Goal: Information Seeking & Learning: Learn about a topic

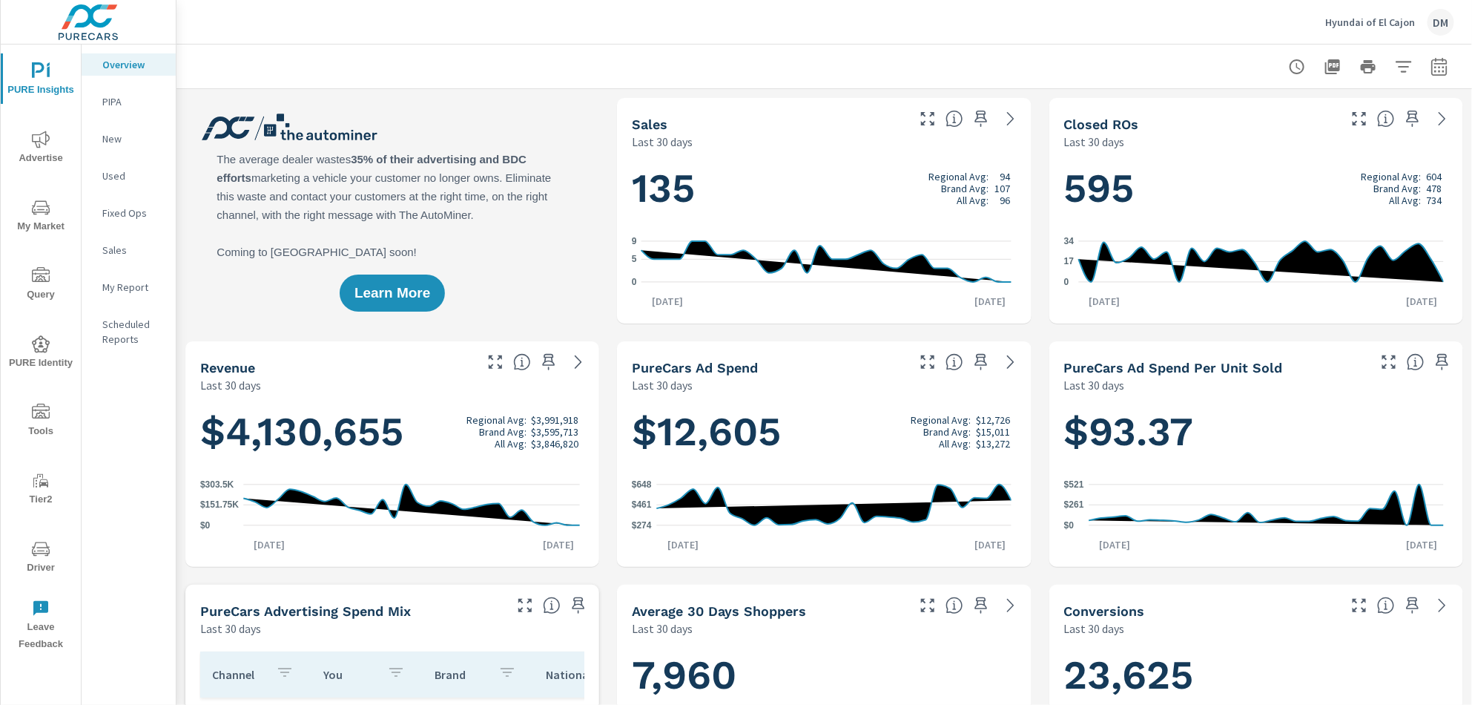
scroll to position [1, 0]
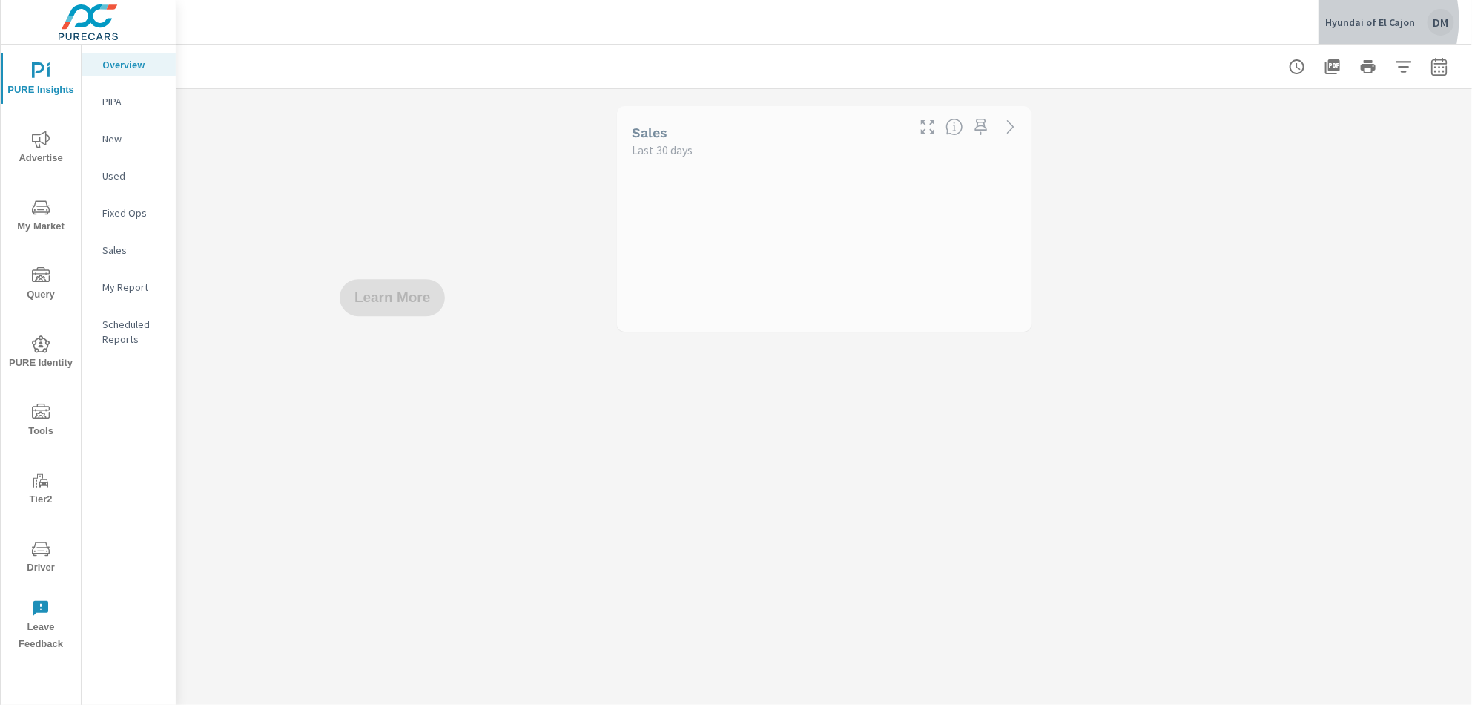
click at [1347, 20] on p "Hyundai of El Cajon" at bounding box center [1371, 22] width 90 height 13
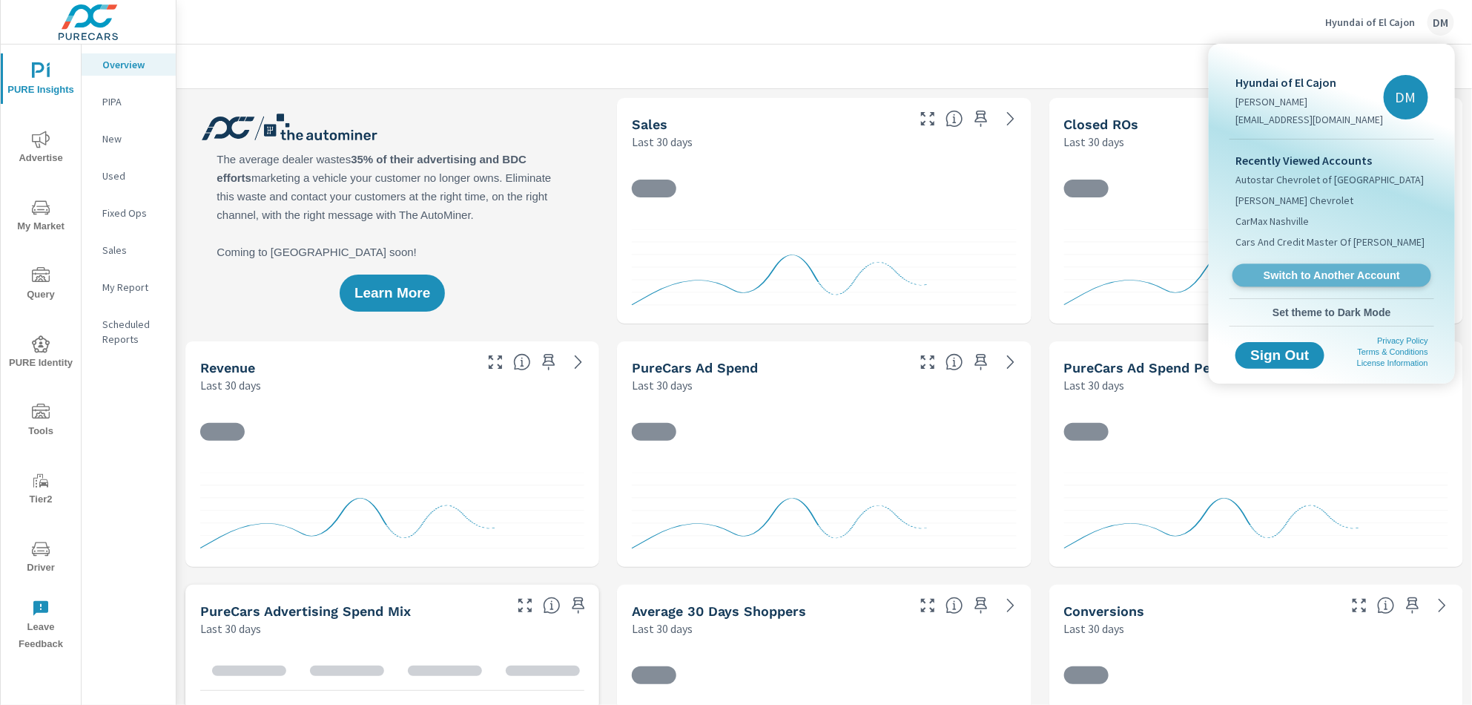
click at [1339, 272] on span "Switch to Another Account" at bounding box center [1332, 276] width 182 height 14
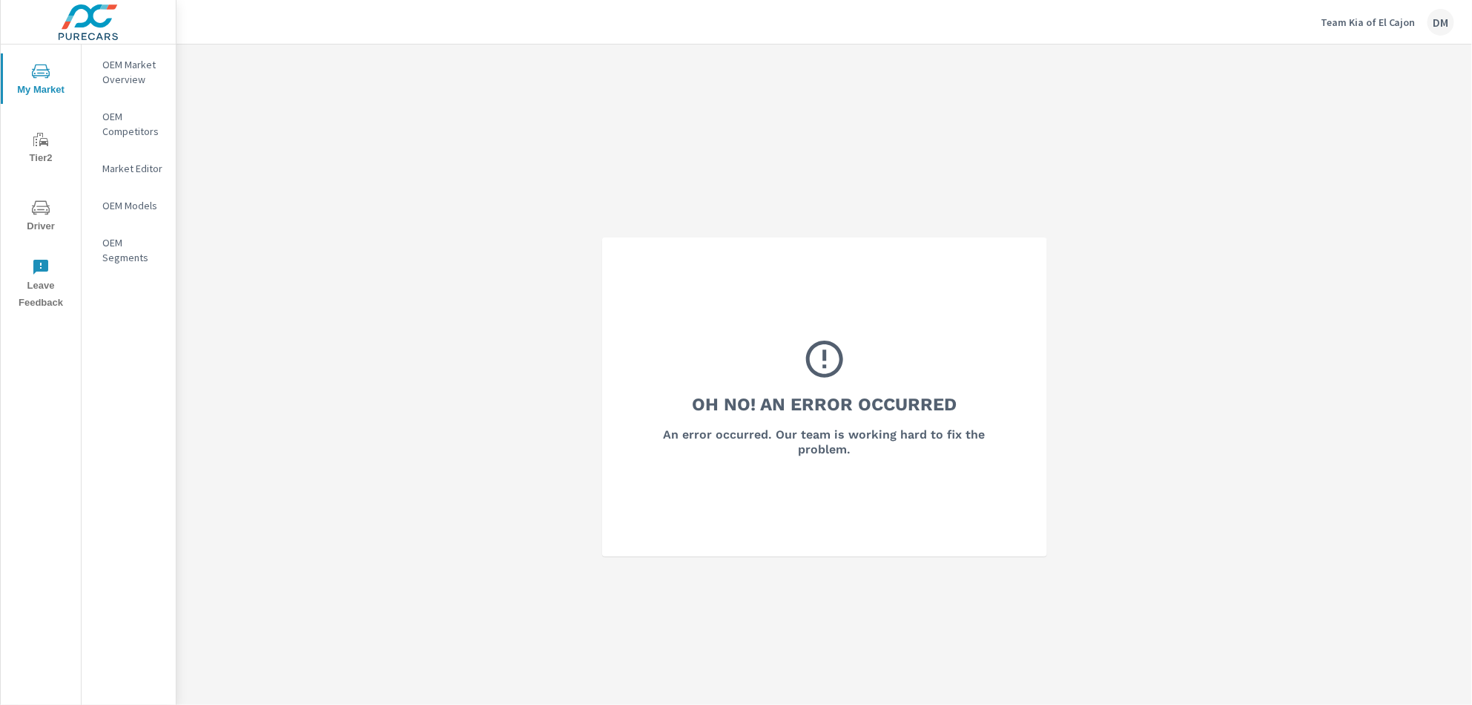
click at [1365, 19] on p "Team Kia of El Cajon" at bounding box center [1368, 22] width 95 height 13
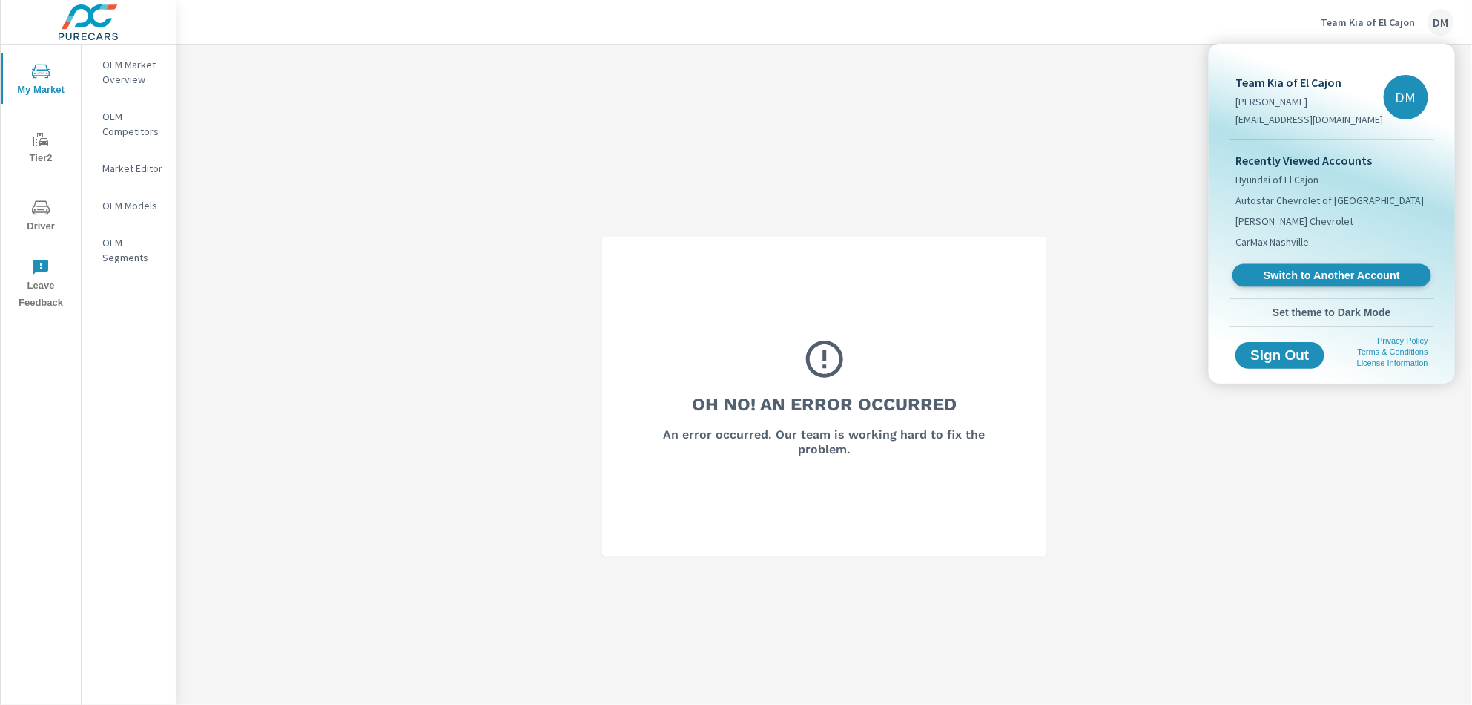
click at [1305, 280] on span "Switch to Another Account" at bounding box center [1332, 276] width 182 height 14
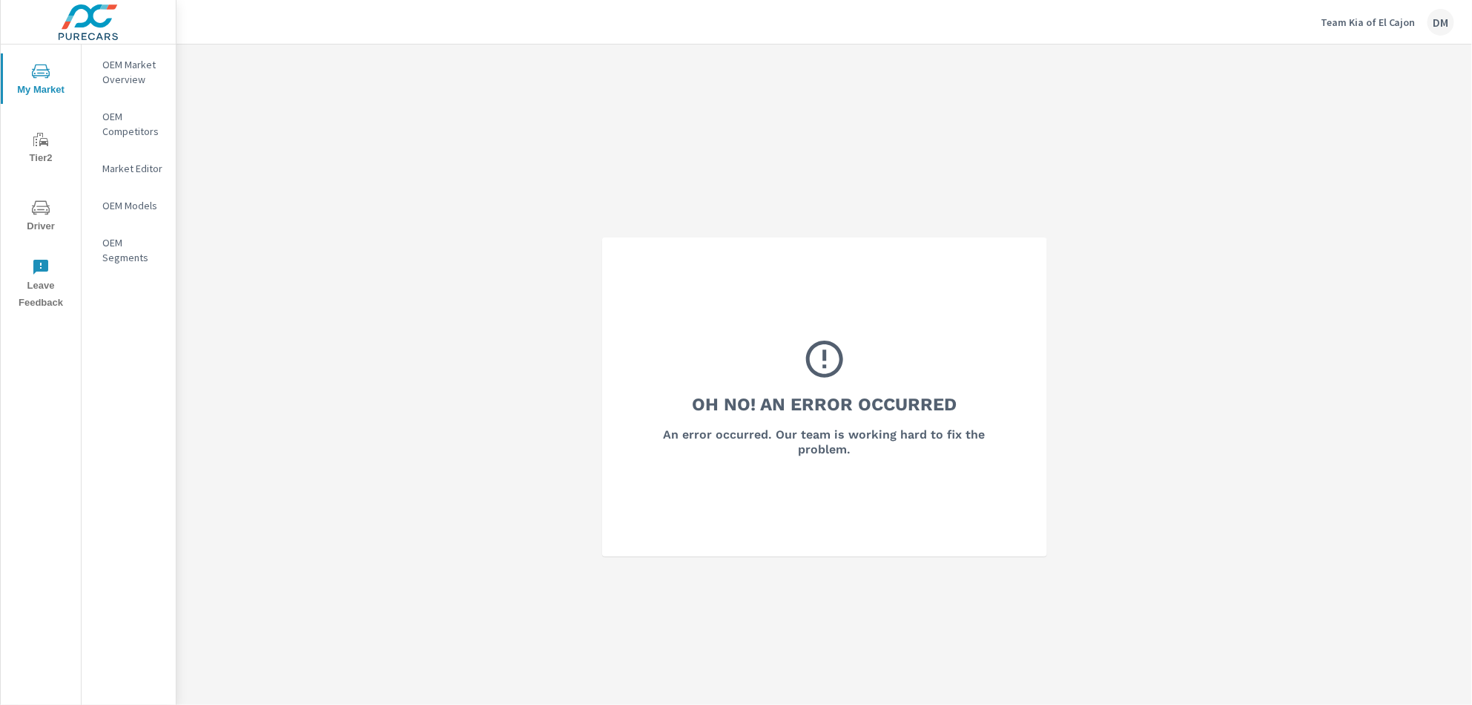
click at [128, 73] on p "OEM Market Overview" at bounding box center [133, 72] width 62 height 30
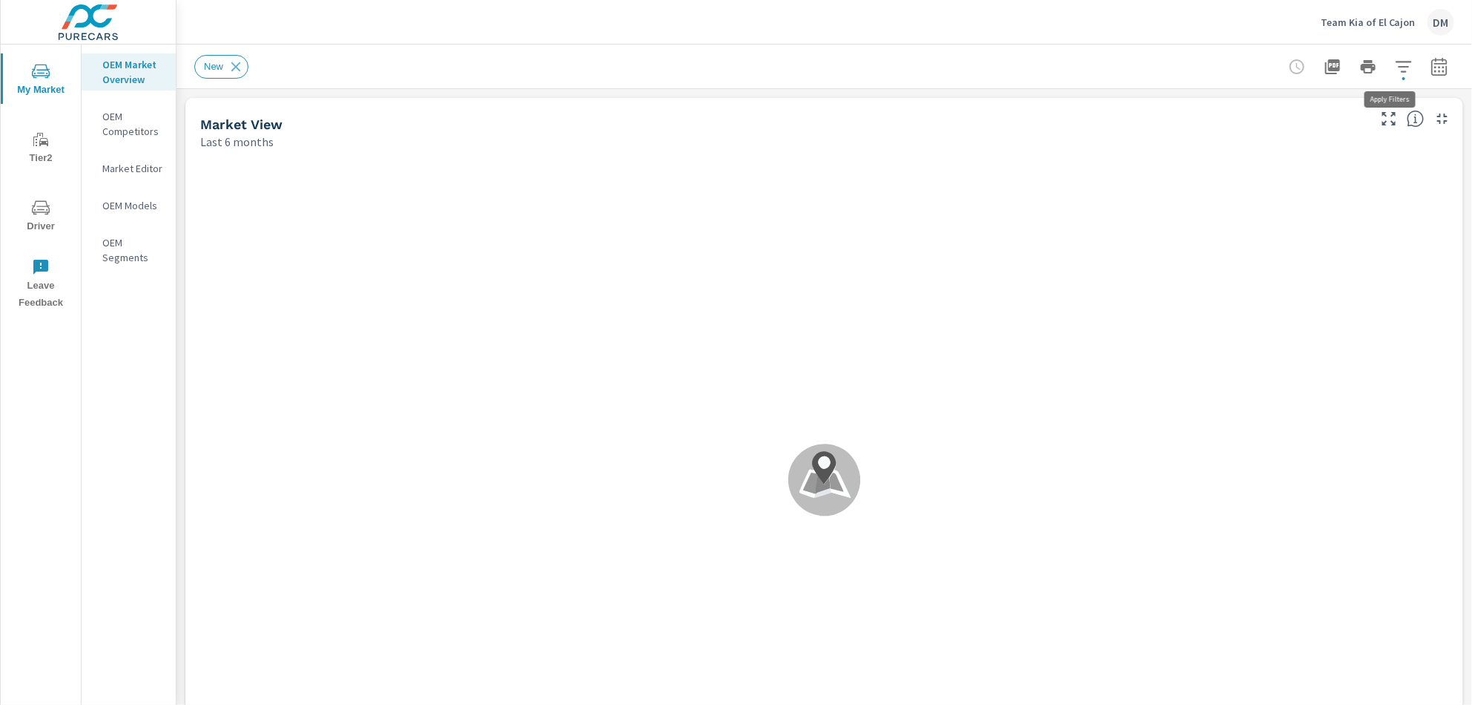
click at [1395, 67] on icon "button" at bounding box center [1404, 67] width 18 height 18
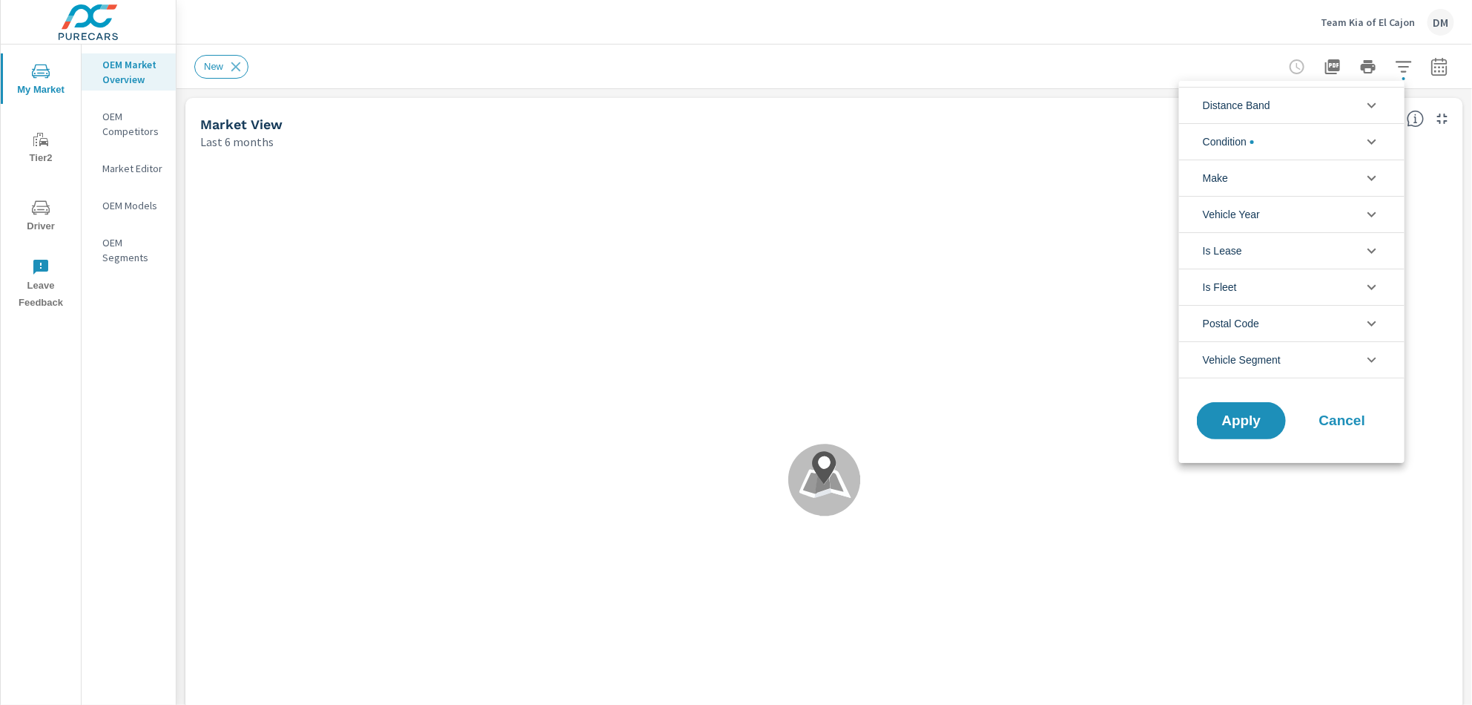
click at [1357, 105] on li "Distance Band" at bounding box center [1292, 105] width 226 height 36
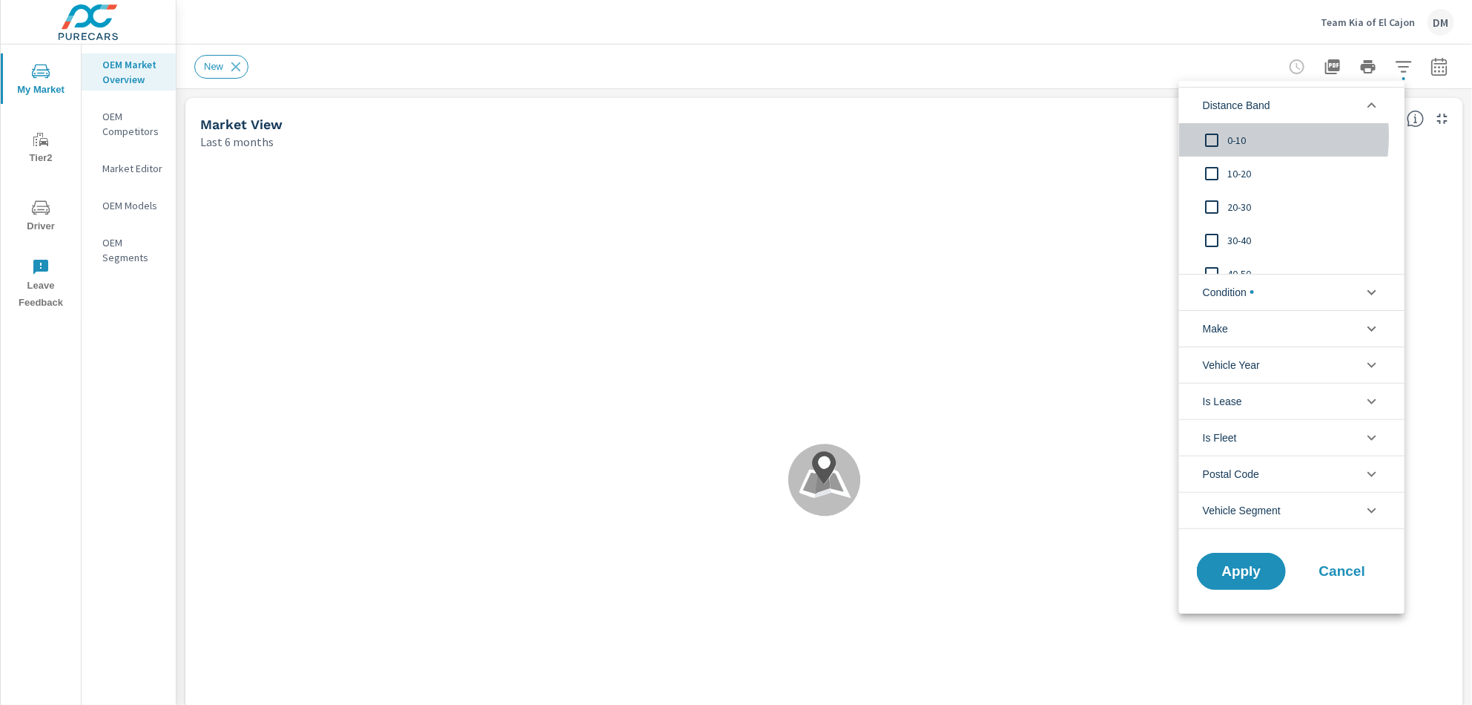
click at [1214, 137] on input "filter options" at bounding box center [1212, 140] width 31 height 31
click at [1213, 171] on input "filter options" at bounding box center [1212, 173] width 31 height 31
click at [1211, 204] on input "filter options" at bounding box center [1212, 206] width 31 height 31
click at [1213, 239] on input "filter options" at bounding box center [1212, 240] width 31 height 31
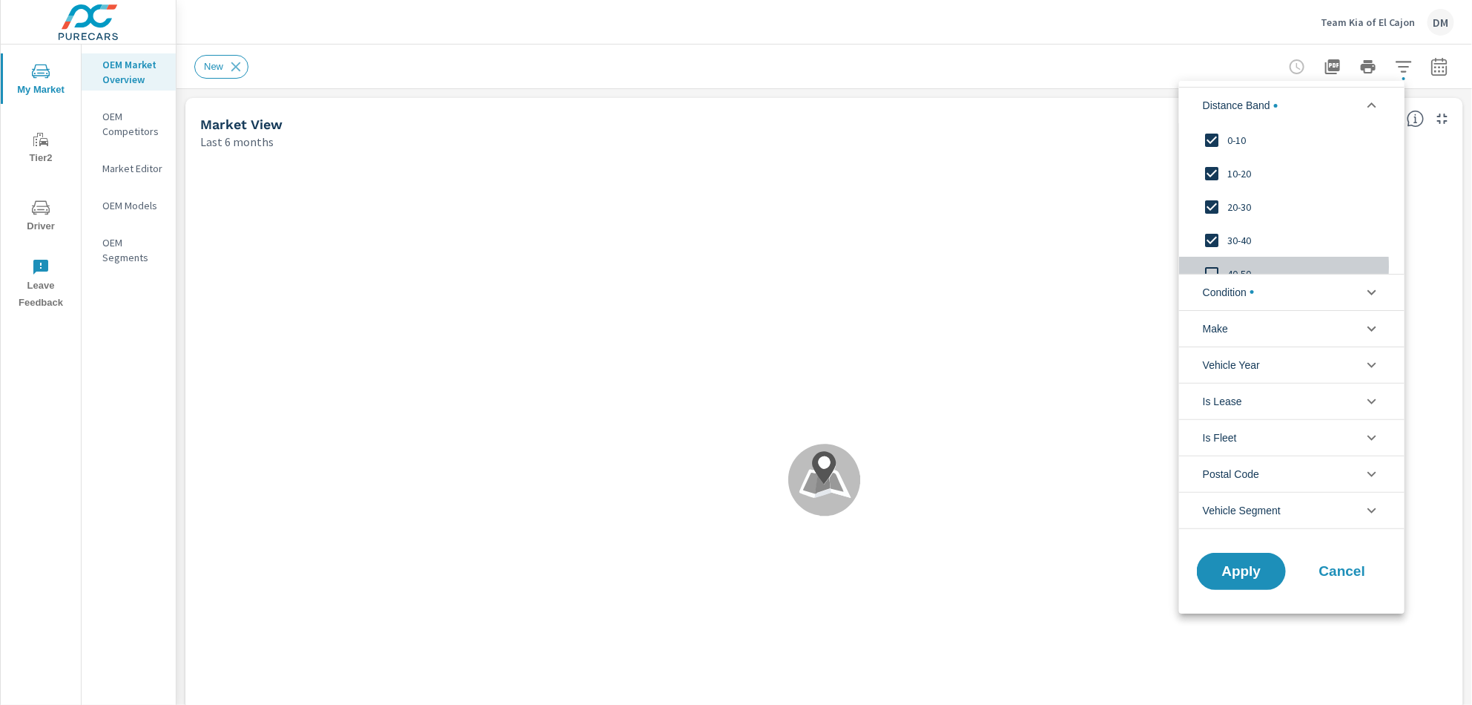
click at [1212, 267] on input "filter options" at bounding box center [1212, 273] width 31 height 31
click at [1228, 286] on span "Condition" at bounding box center [1228, 292] width 51 height 36
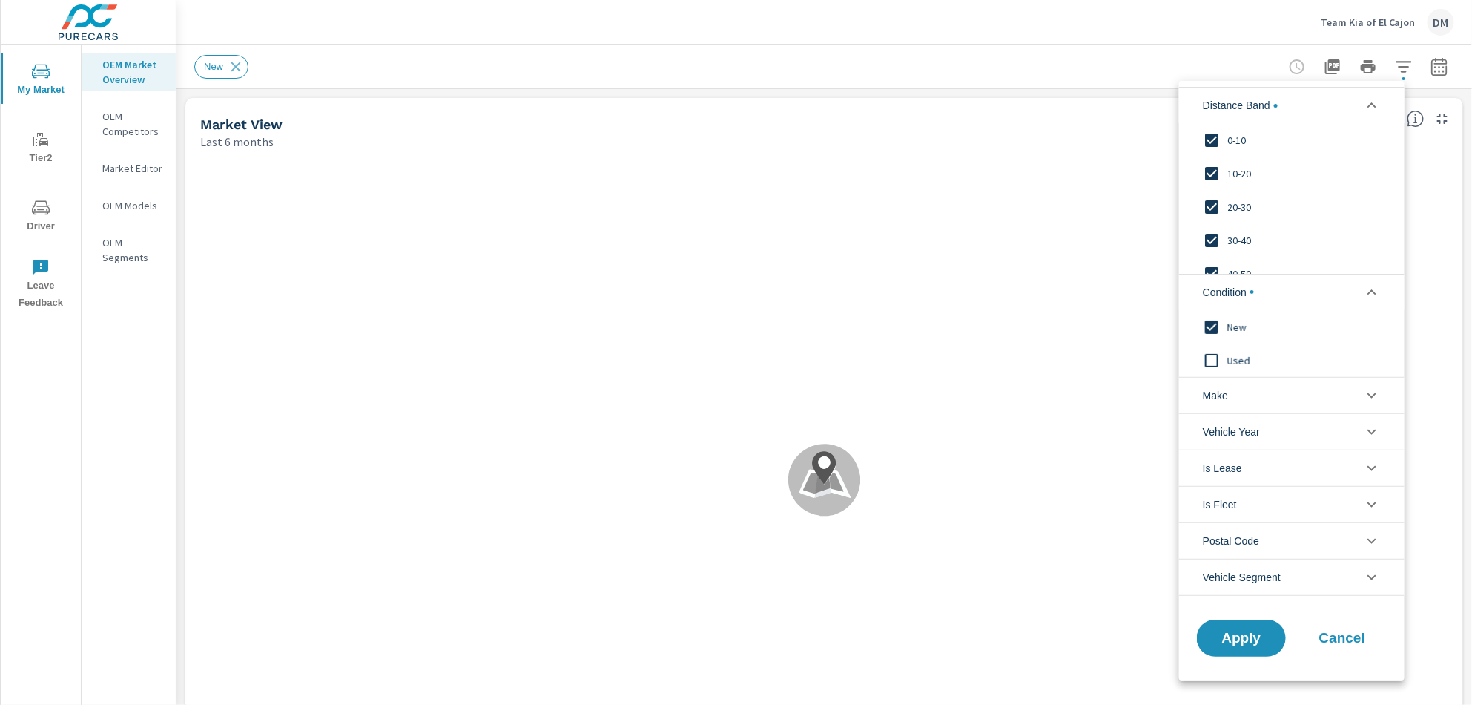
click at [1243, 395] on li "Make" at bounding box center [1292, 395] width 226 height 36
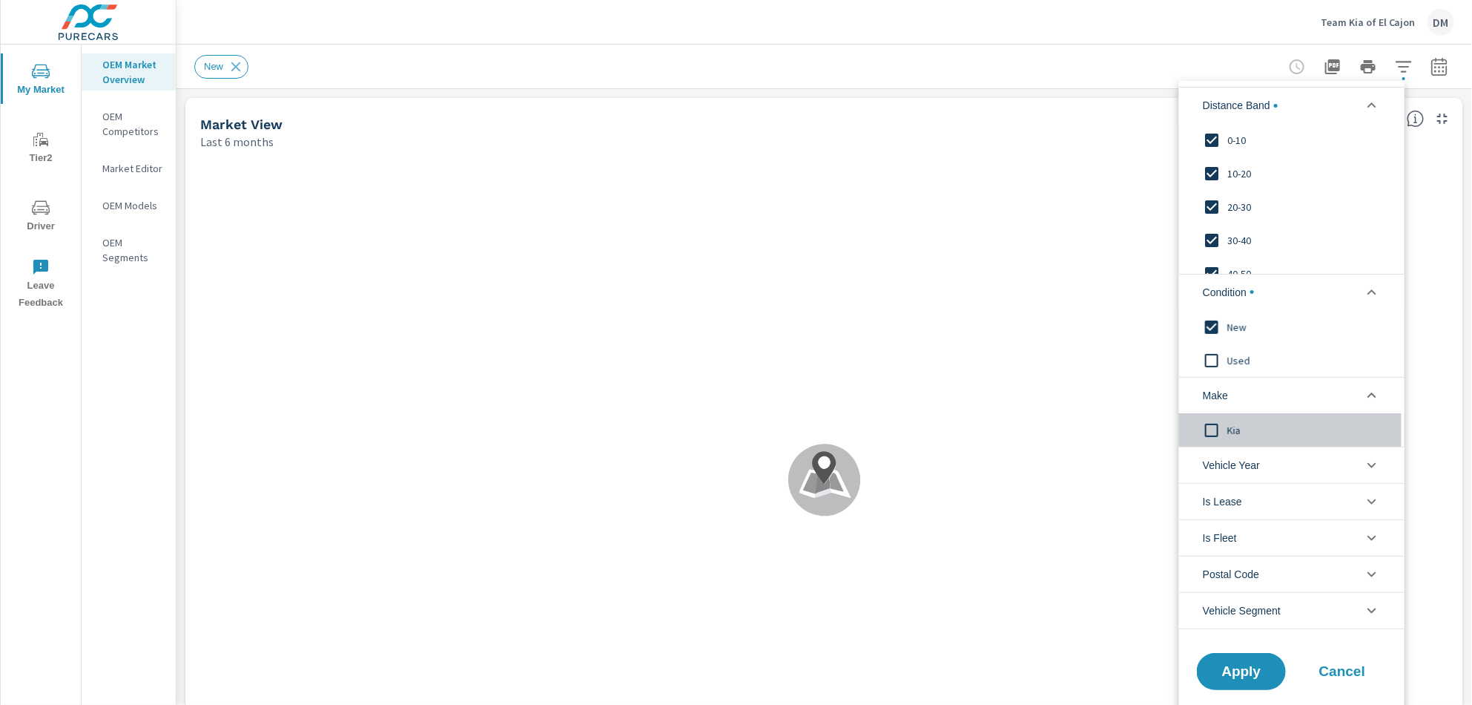
click at [1208, 429] on input "filter options" at bounding box center [1212, 429] width 31 height 31
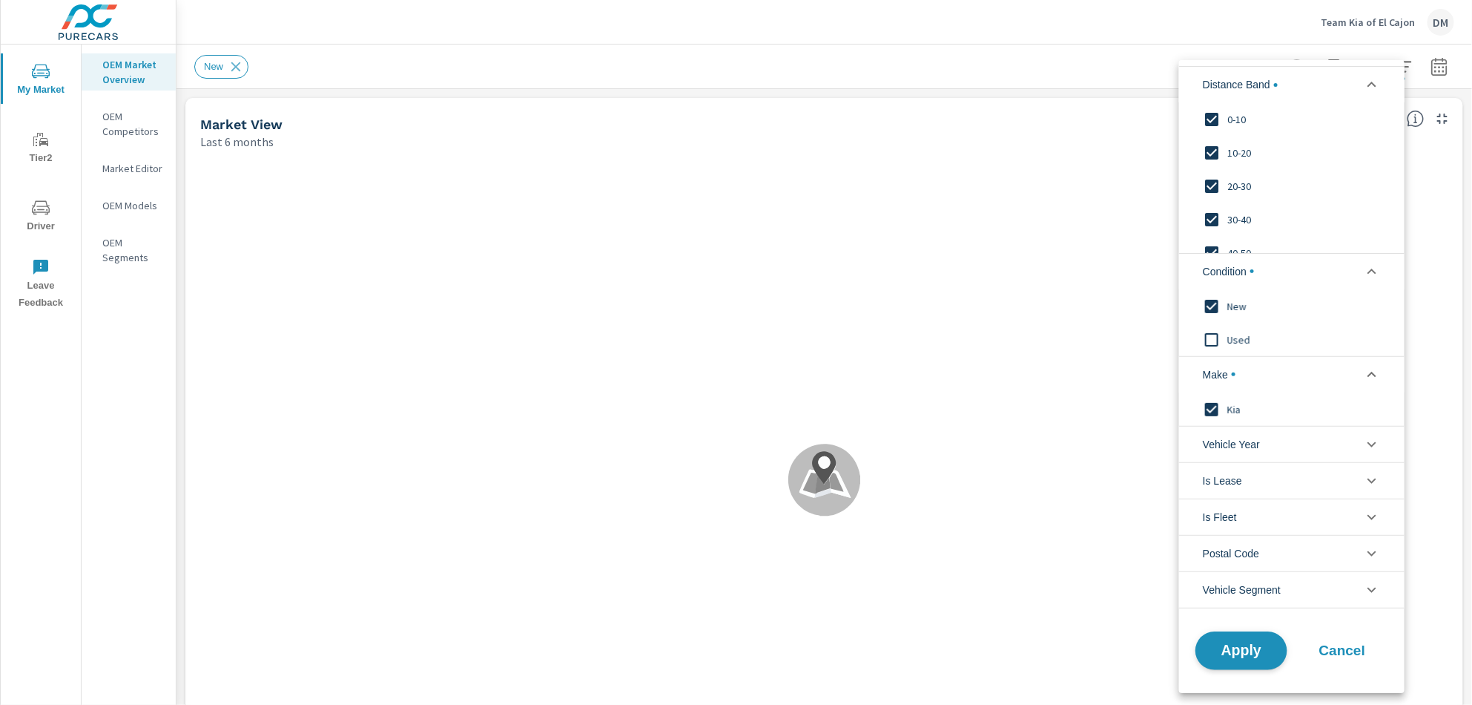
click at [1252, 649] on span "Apply" at bounding box center [1241, 650] width 61 height 14
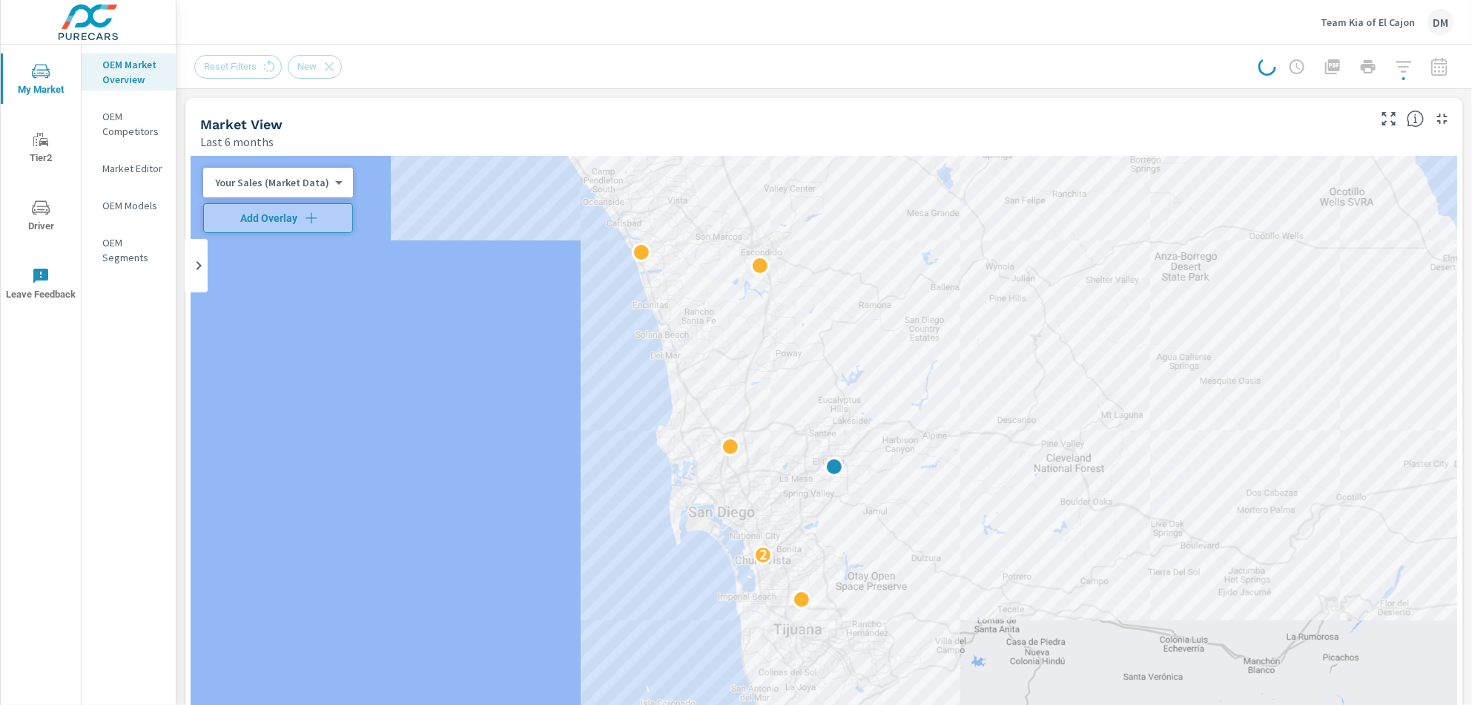
click at [1424, 68] on div at bounding box center [1357, 67] width 196 height 30
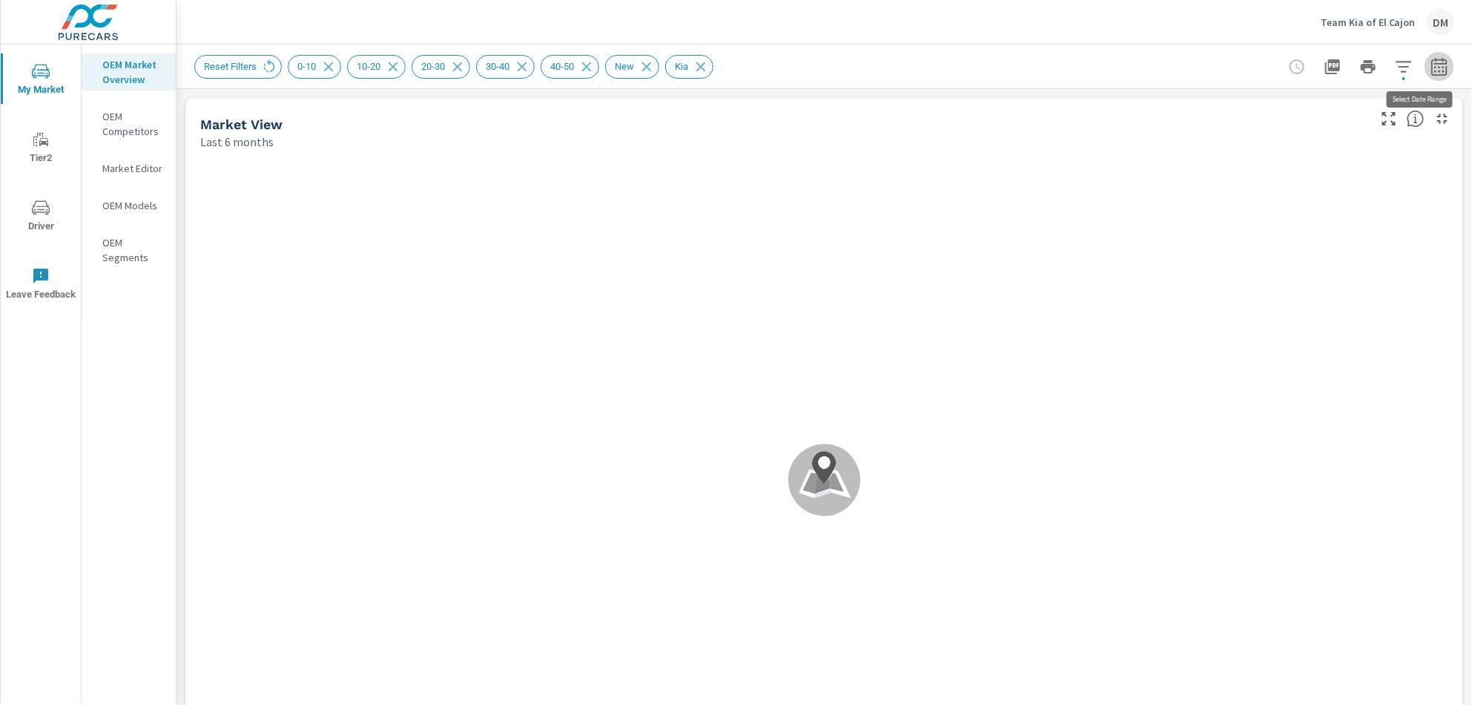
click at [1431, 65] on icon "button" at bounding box center [1440, 67] width 18 height 18
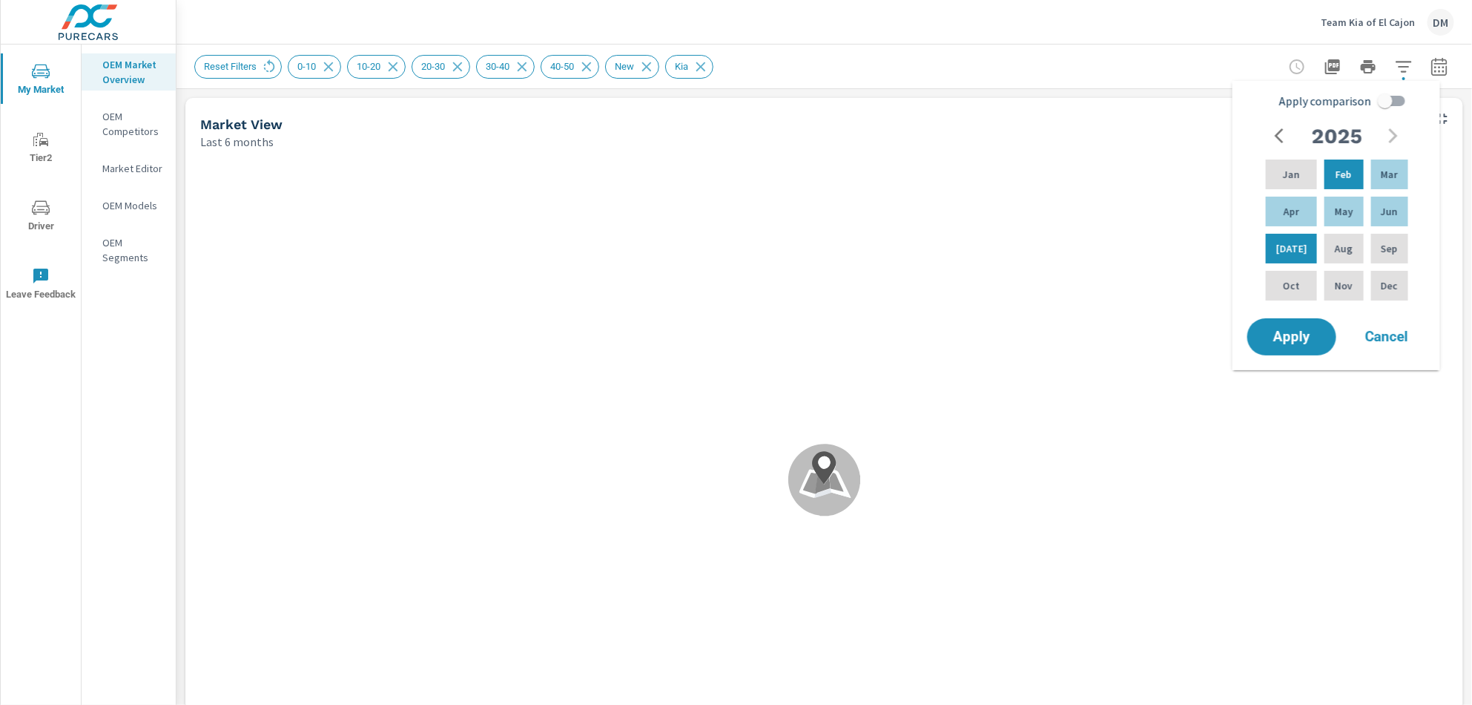
click at [1281, 128] on icon "button" at bounding box center [1284, 136] width 18 height 18
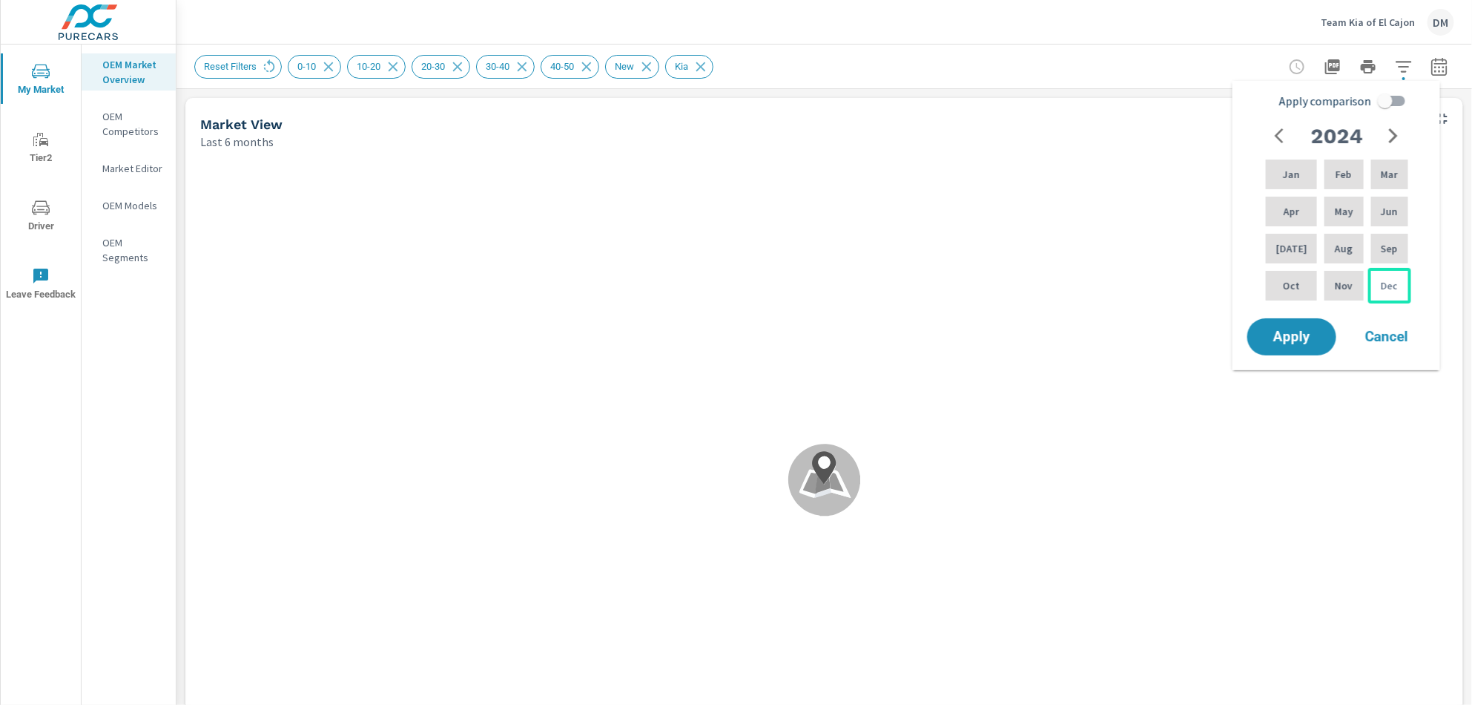
click at [1374, 285] on div "Dec" at bounding box center [1390, 286] width 43 height 36
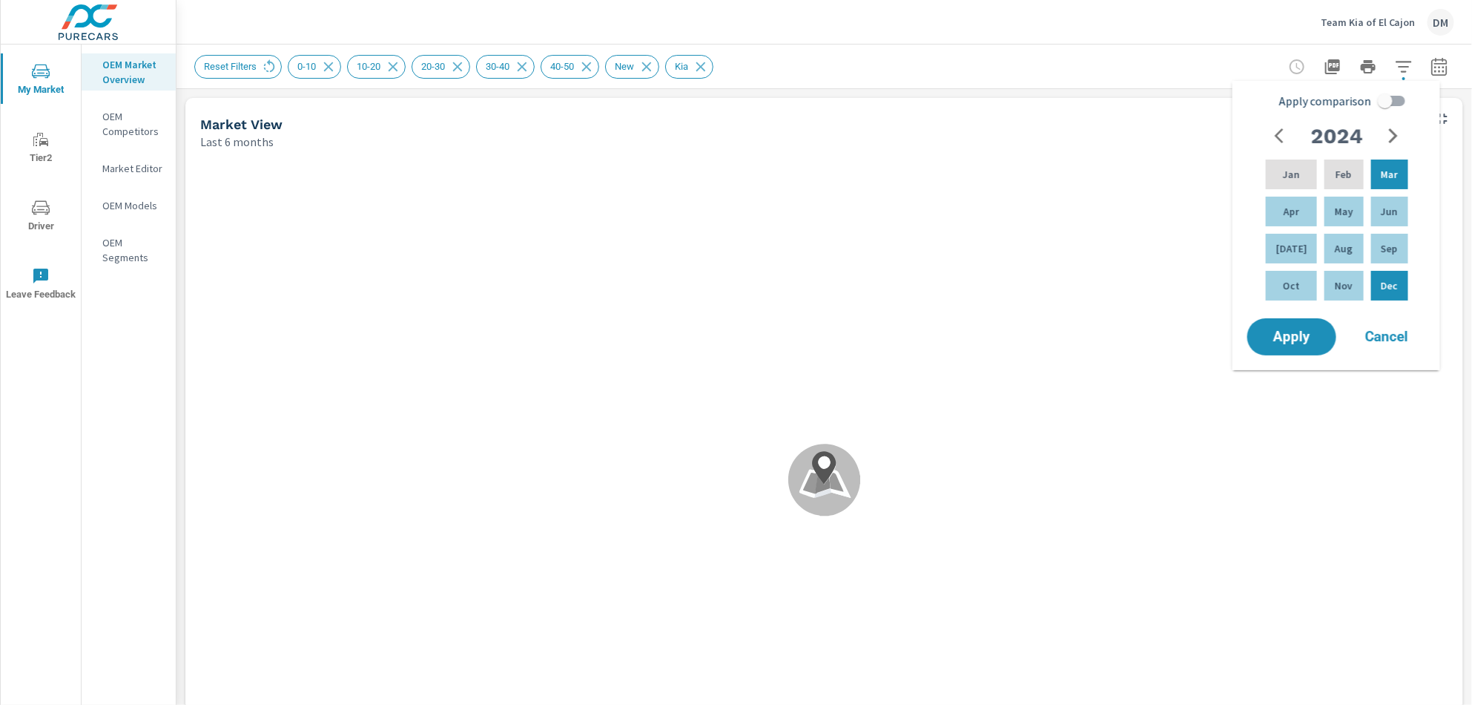
click at [1386, 138] on icon "button" at bounding box center [1394, 136] width 18 height 18
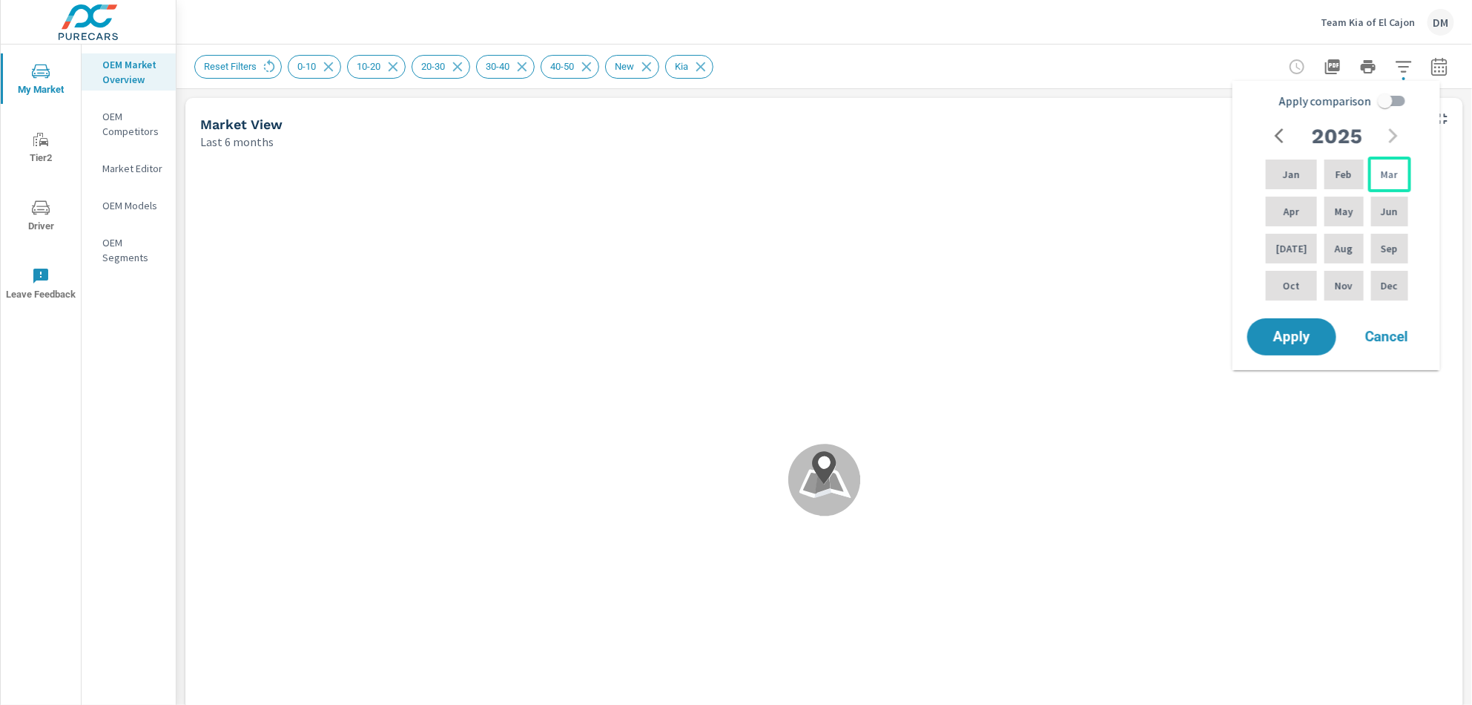
scroll to position [1, 0]
click at [1393, 214] on p "Jun" at bounding box center [1389, 211] width 17 height 15
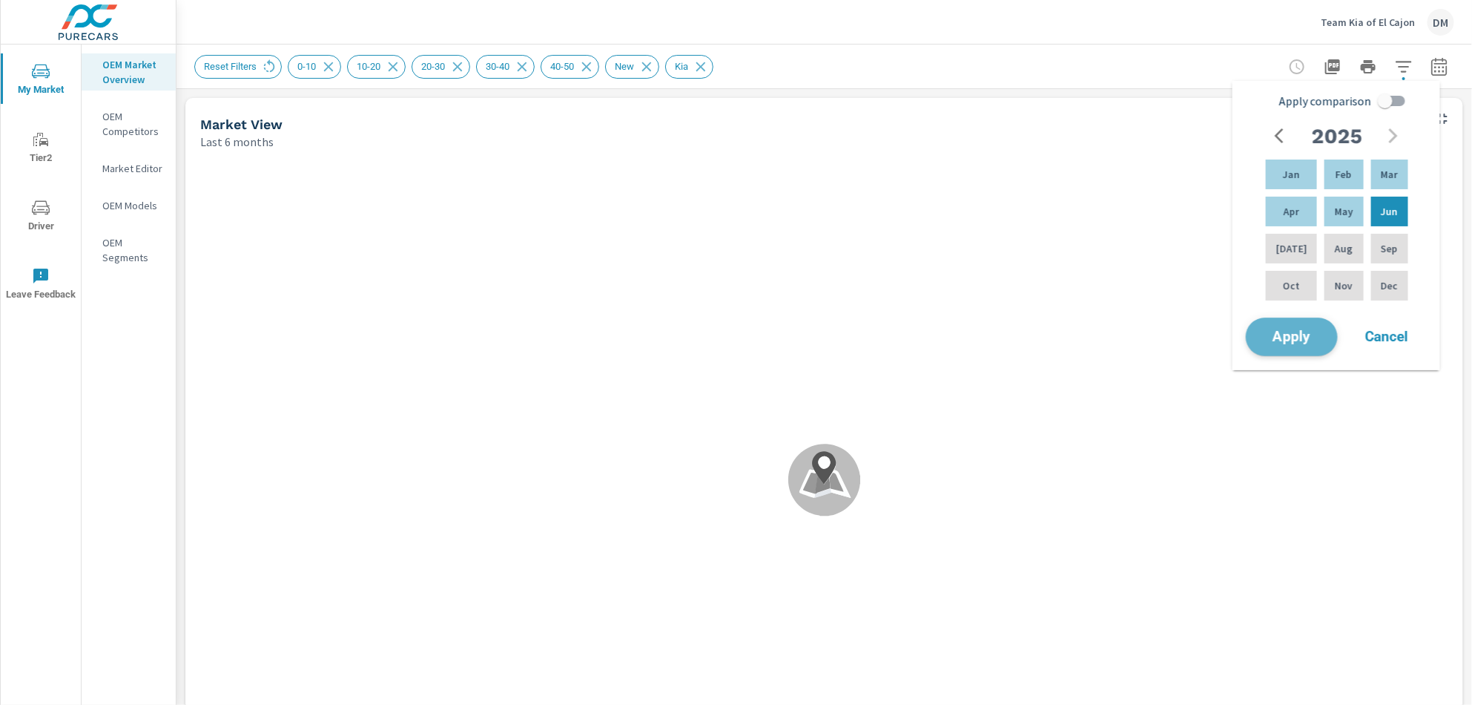
click at [1280, 336] on span "Apply" at bounding box center [1292, 337] width 61 height 14
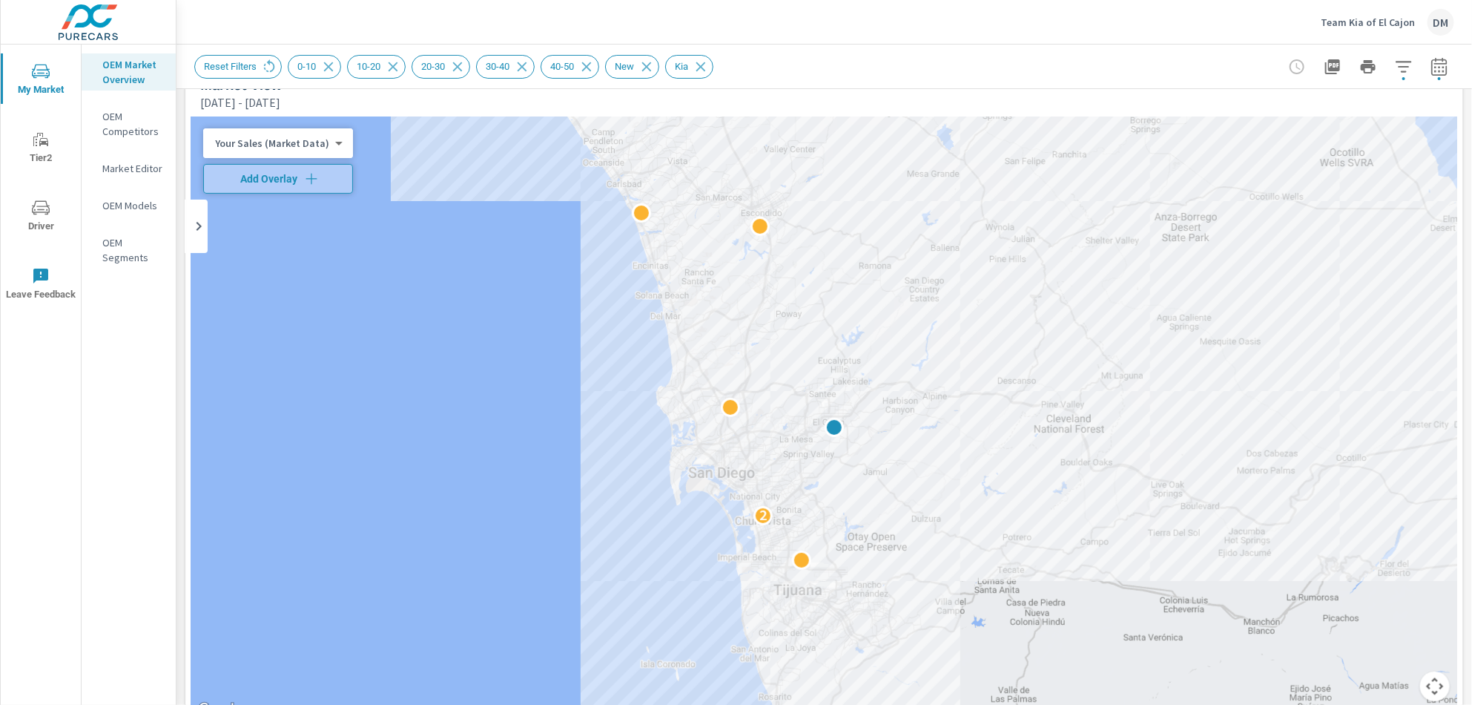
scroll to position [13, 0]
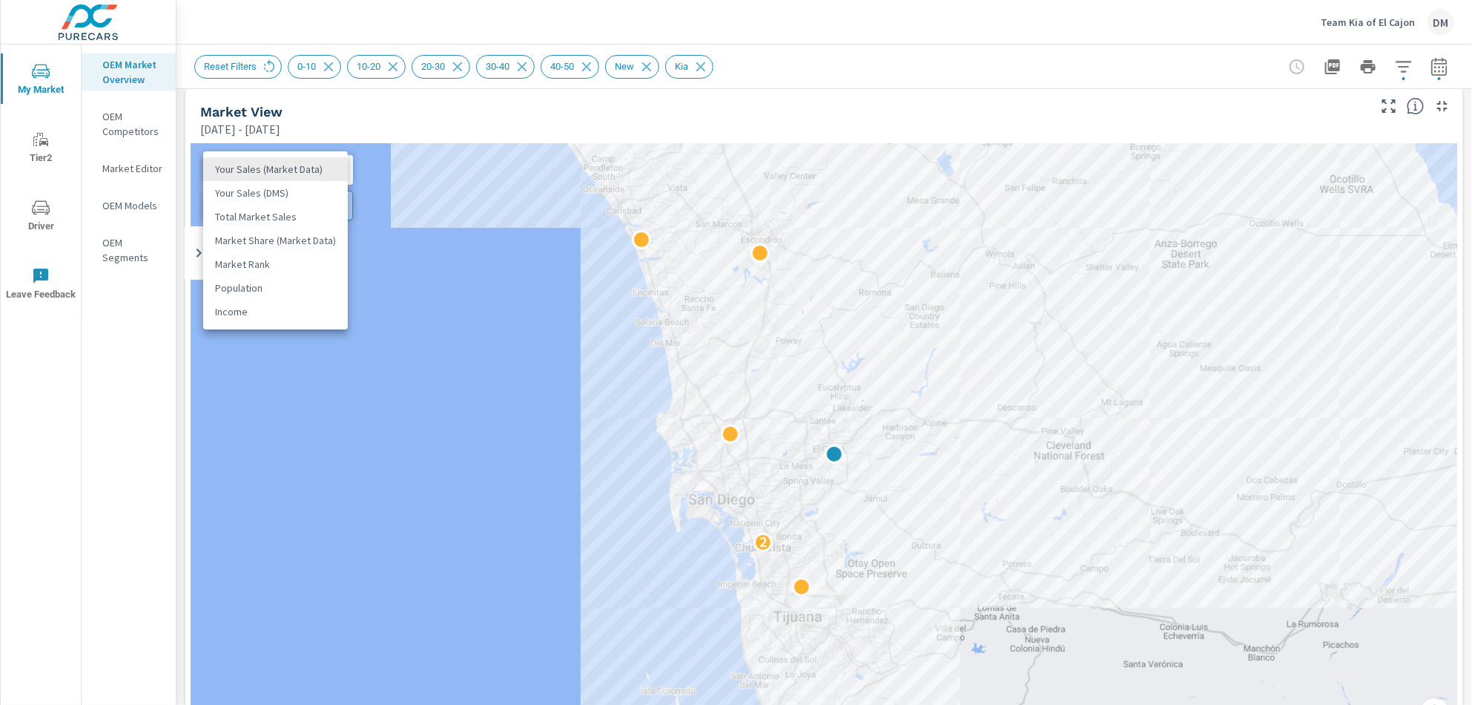
click at [321, 170] on body "My Market Tier2 Driver Leave Feedback OEM Market Overview OEM Competitors Marke…" at bounding box center [736, 352] width 1472 height 705
click at [298, 219] on li "Total Market Sales" at bounding box center [275, 217] width 145 height 24
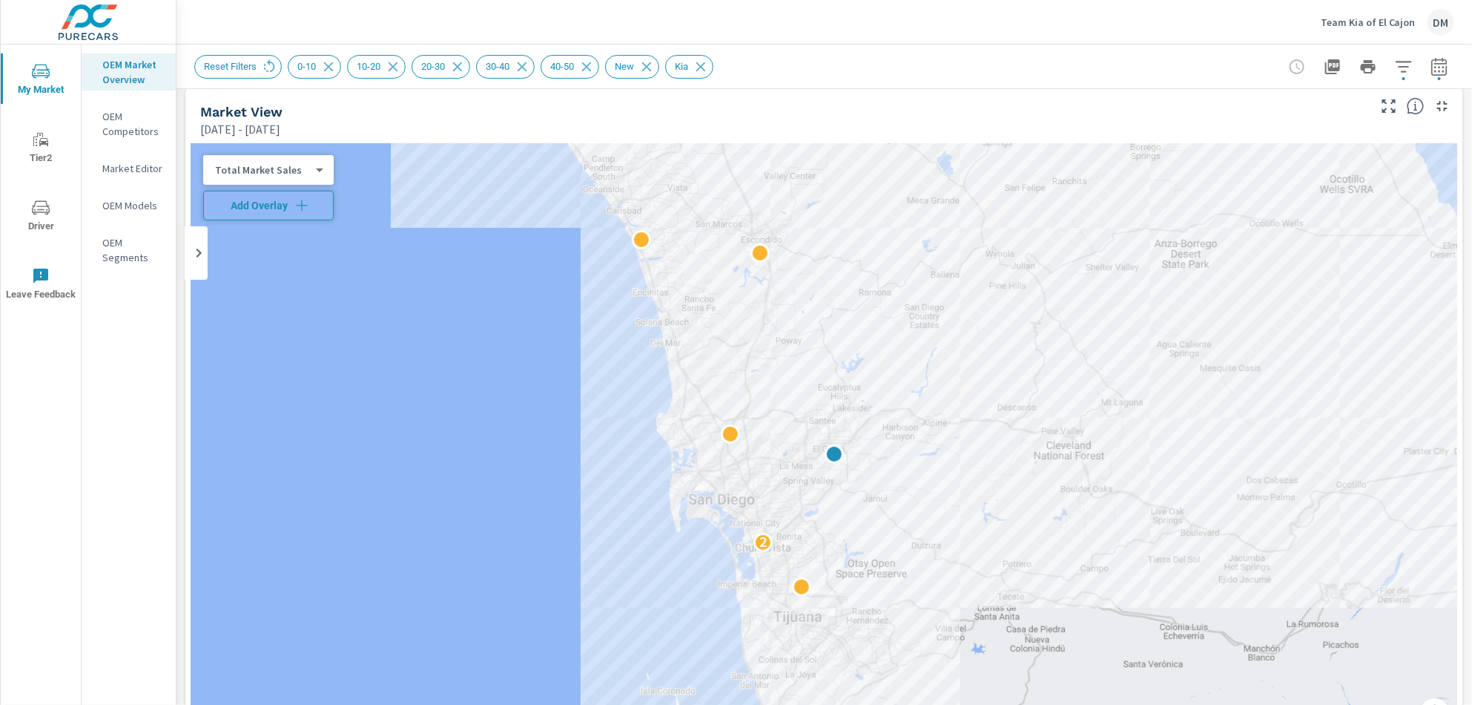
click at [302, 203] on icon "button" at bounding box center [301, 205] width 11 height 11
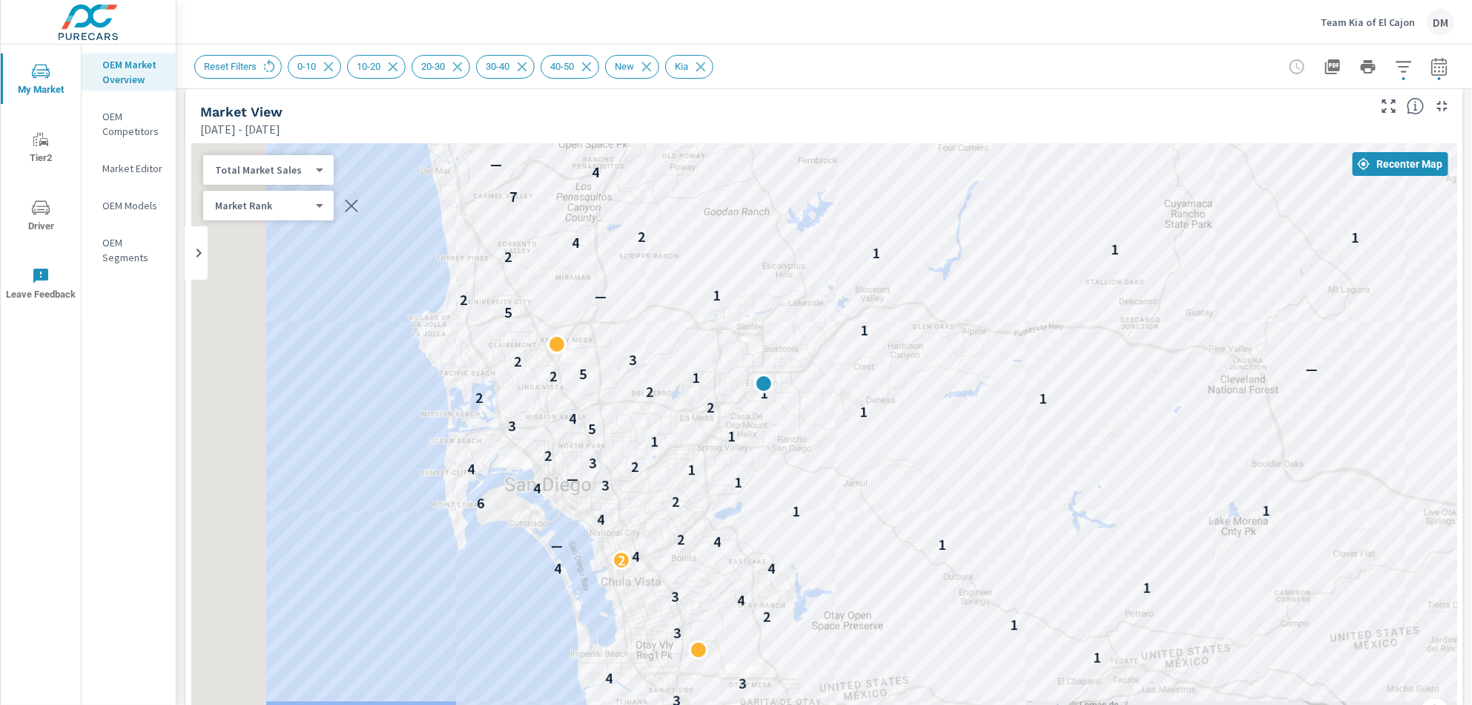
drag, startPoint x: 898, startPoint y: 504, endPoint x: 1055, endPoint y: 457, distance: 164.1
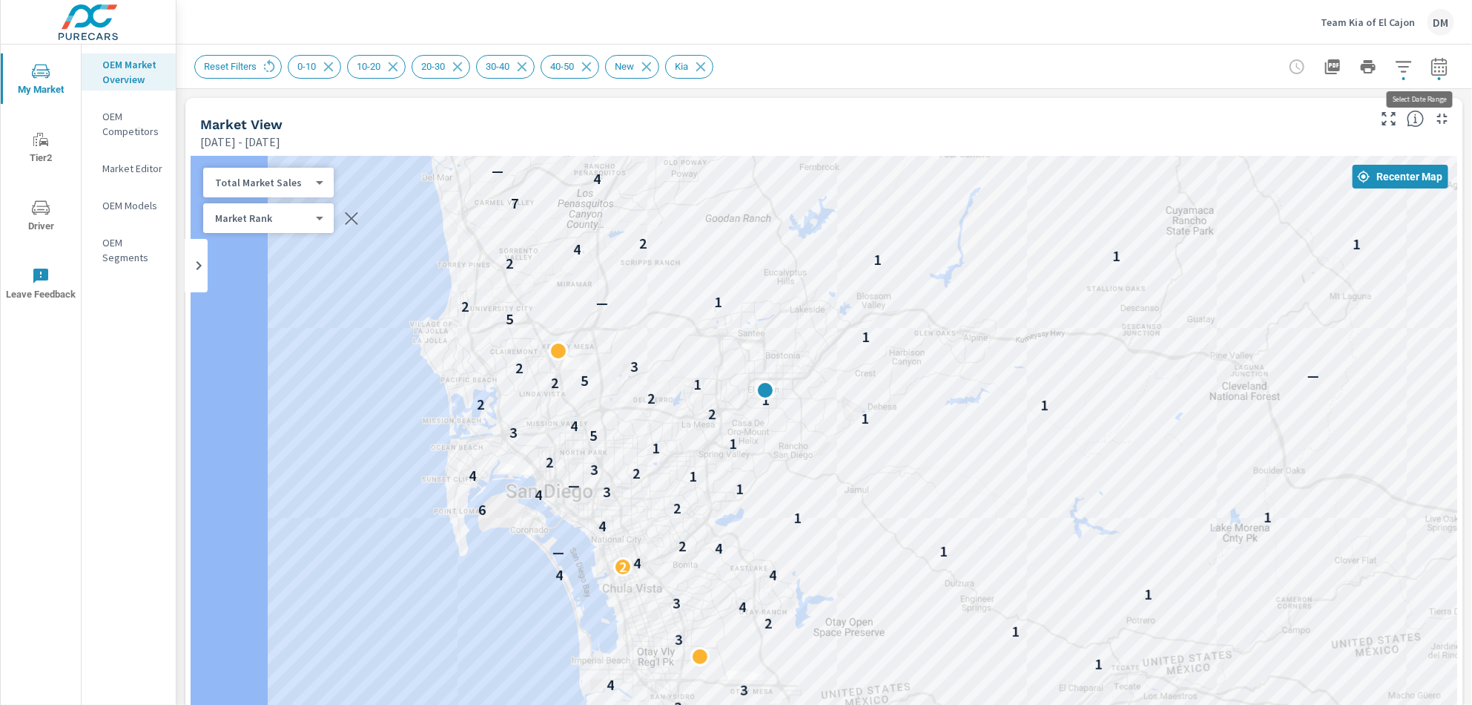
click at [1431, 71] on icon "button" at bounding box center [1440, 67] width 18 height 18
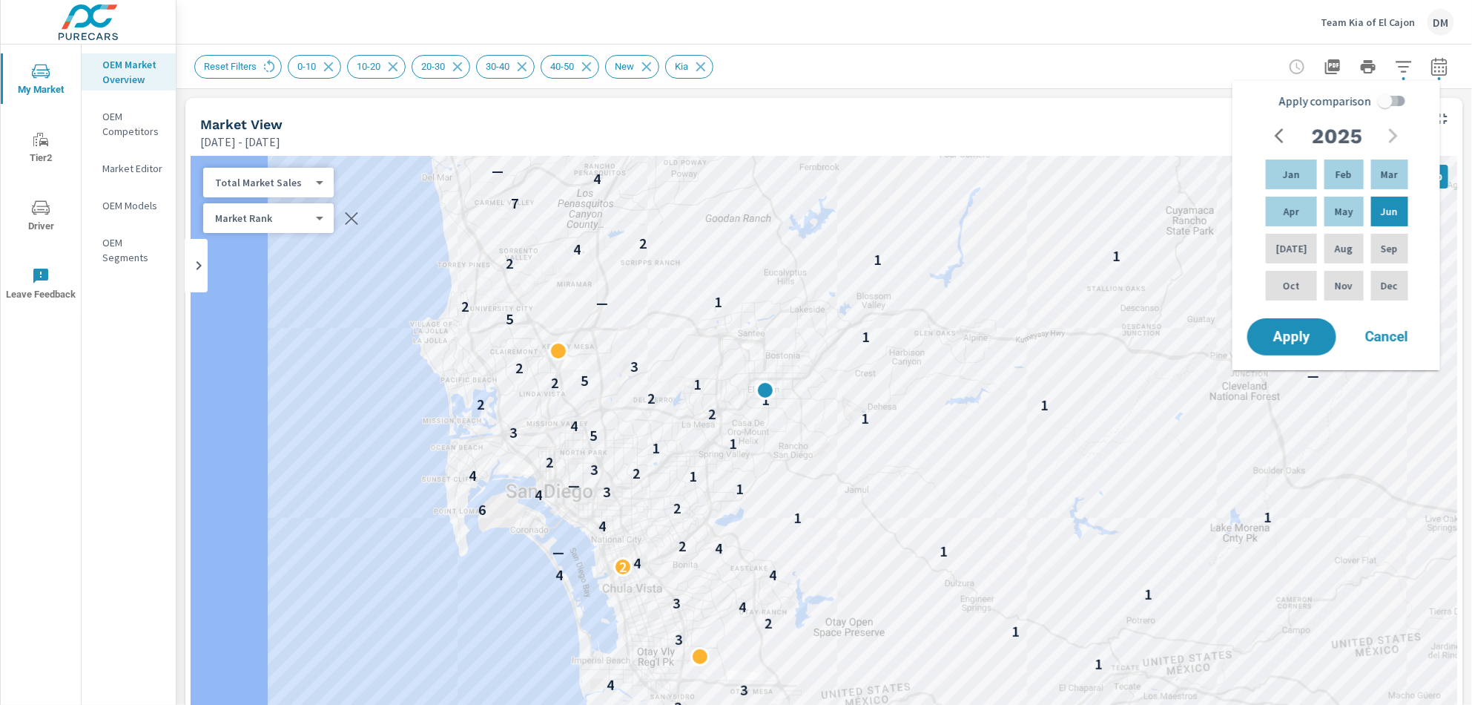
click at [1395, 101] on input "Apply comparison" at bounding box center [1385, 101] width 85 height 28
checkbox input "true"
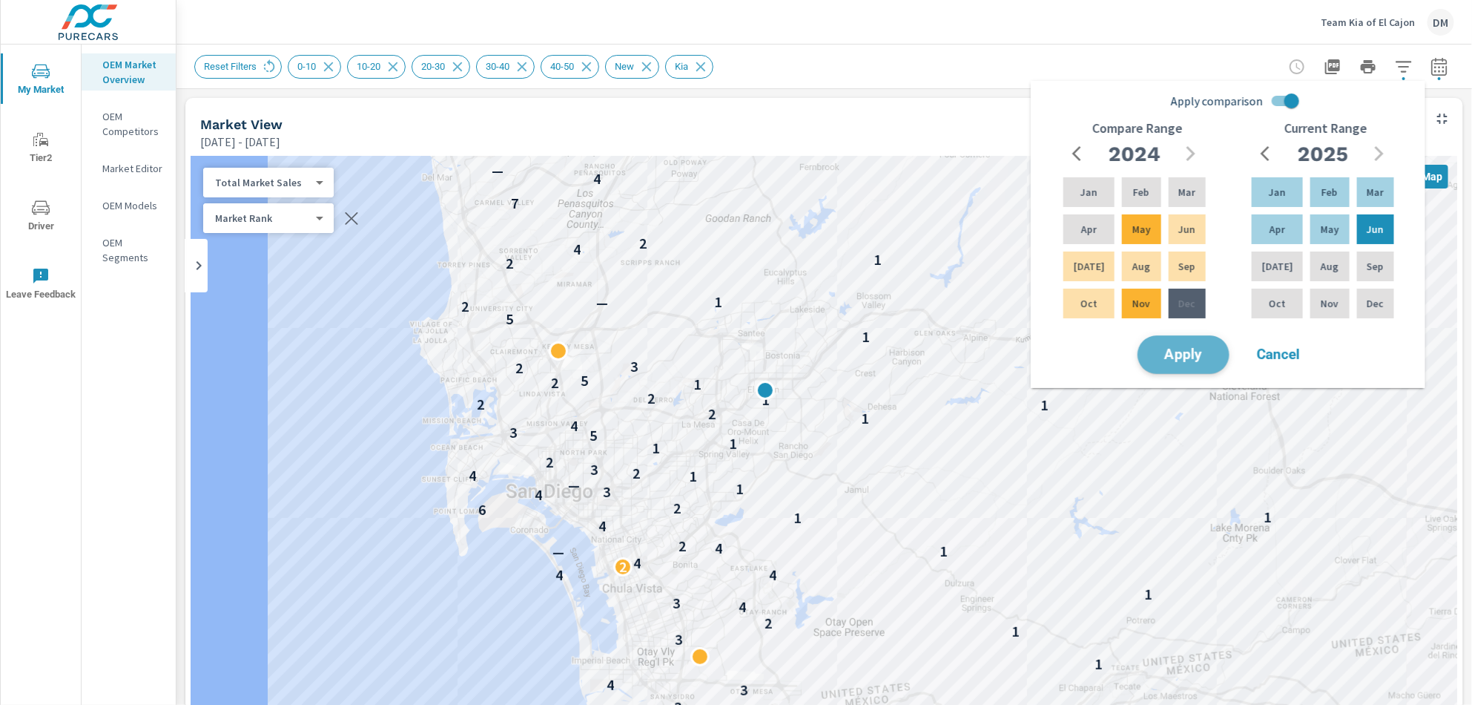
click at [1192, 362] on span "Apply" at bounding box center [1183, 355] width 61 height 14
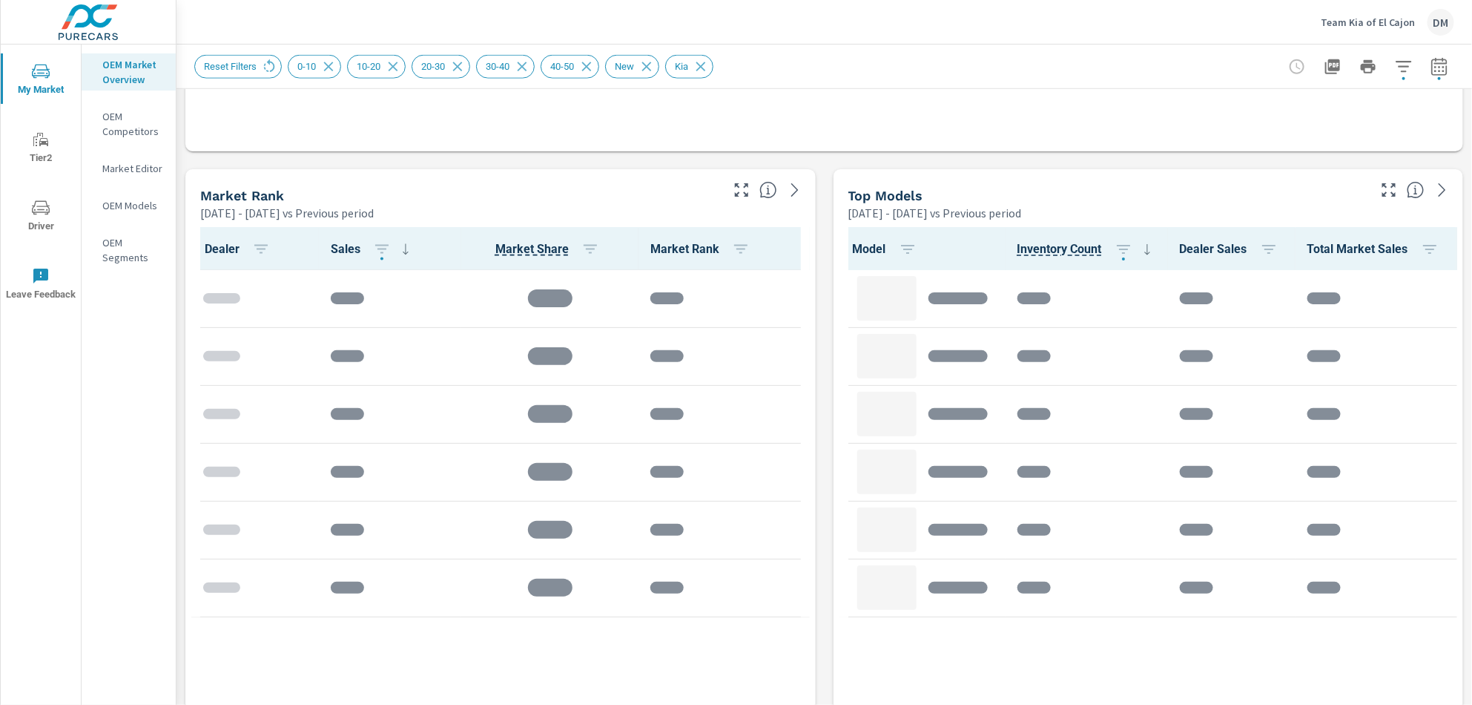
scroll to position [884, 0]
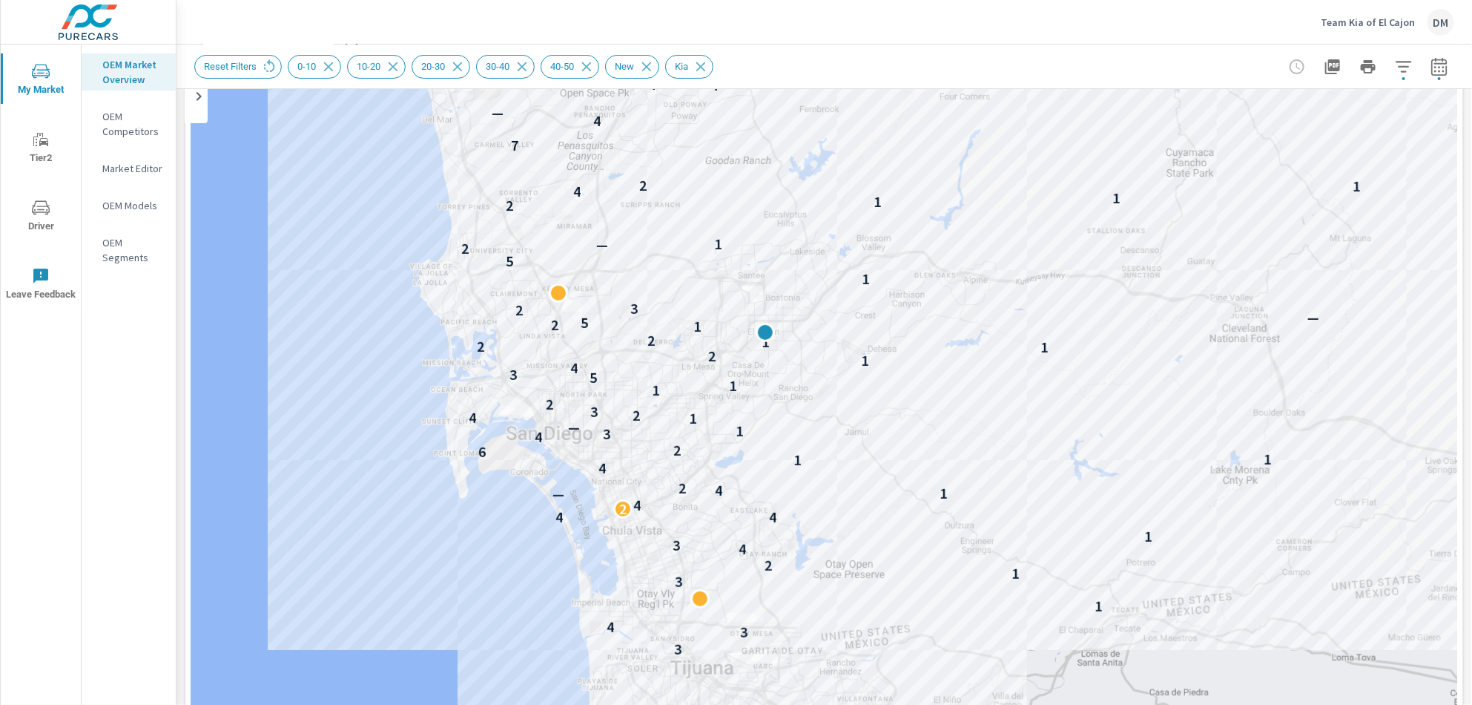
scroll to position [141, 0]
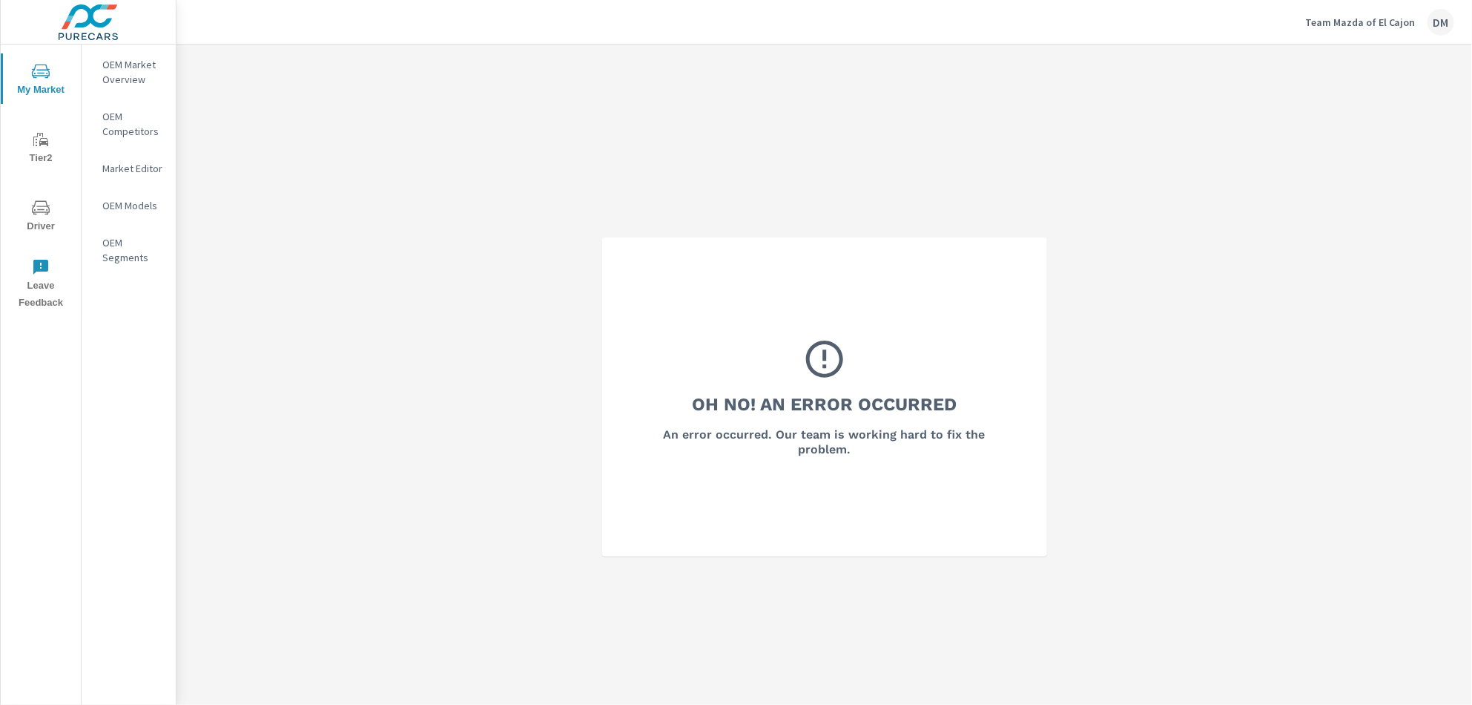
click at [130, 68] on p "OEM Market Overview" at bounding box center [133, 72] width 62 height 30
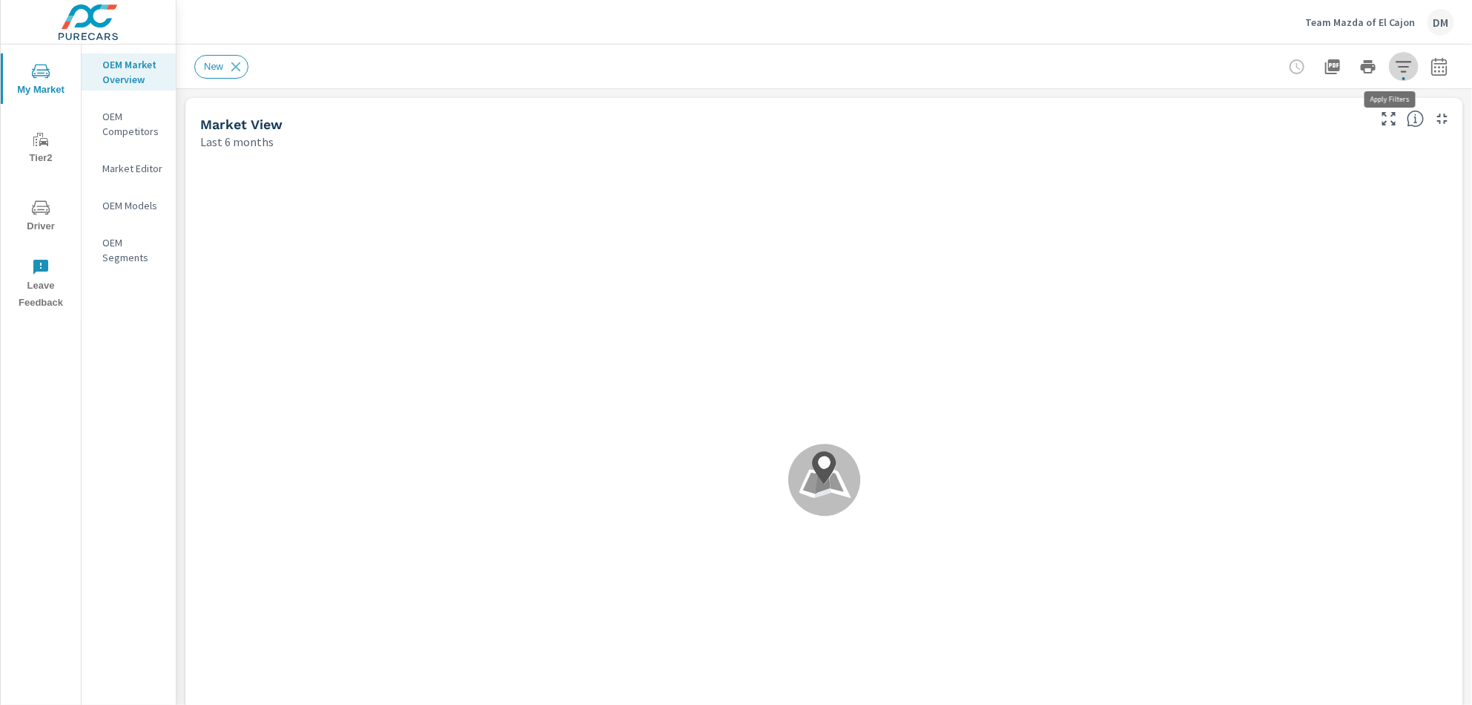
click at [1395, 59] on icon "button" at bounding box center [1404, 67] width 18 height 18
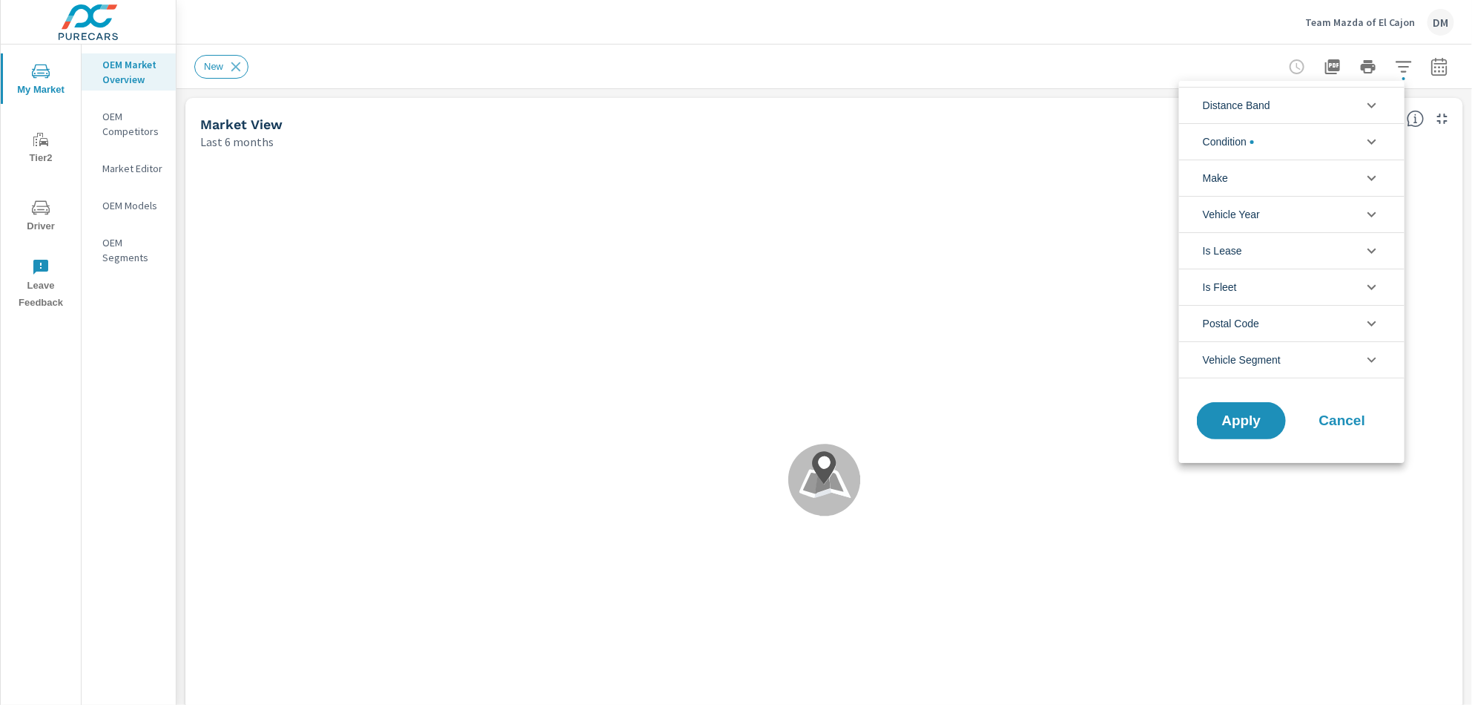
click at [1357, 110] on li "Distance Band" at bounding box center [1292, 105] width 226 height 36
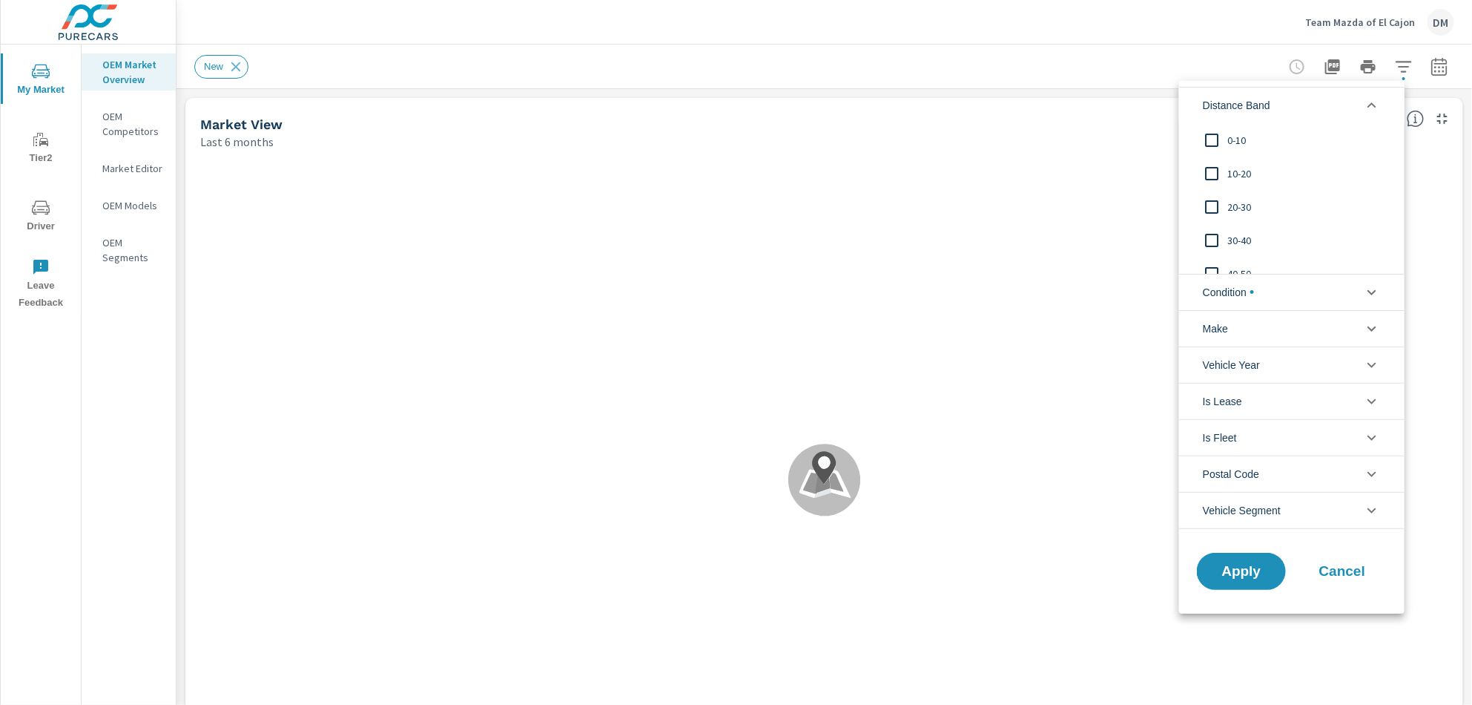
click at [1213, 137] on input "filter options" at bounding box center [1212, 140] width 31 height 31
click at [1211, 173] on input "filter options" at bounding box center [1212, 173] width 31 height 31
click at [1210, 203] on input "filter options" at bounding box center [1212, 206] width 31 height 31
click at [1212, 236] on input "filter options" at bounding box center [1212, 240] width 31 height 31
click at [1211, 268] on input "filter options" at bounding box center [1212, 273] width 31 height 31
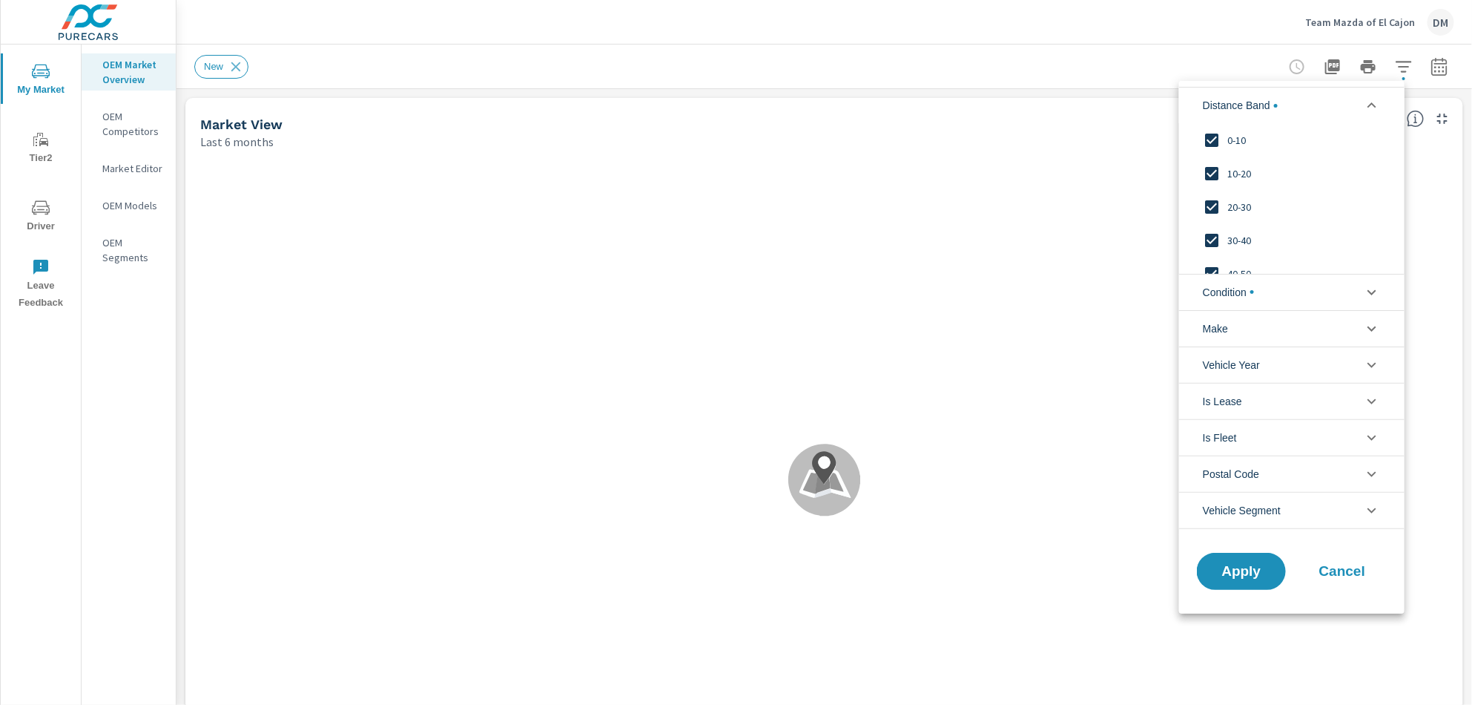
click at [1222, 284] on span "Condition" at bounding box center [1228, 292] width 51 height 36
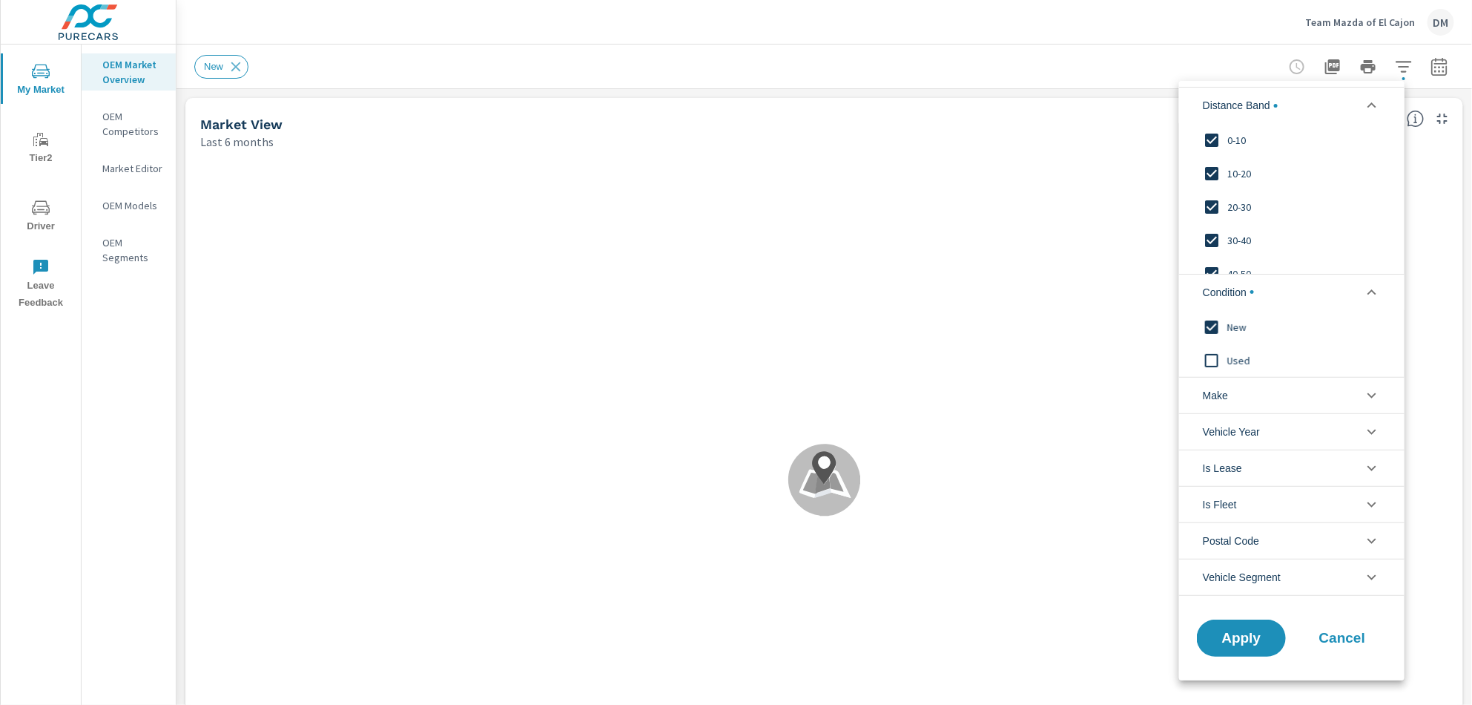
click at [1225, 392] on span "Make" at bounding box center [1215, 396] width 25 height 36
click at [1215, 426] on input "filter options" at bounding box center [1212, 429] width 31 height 31
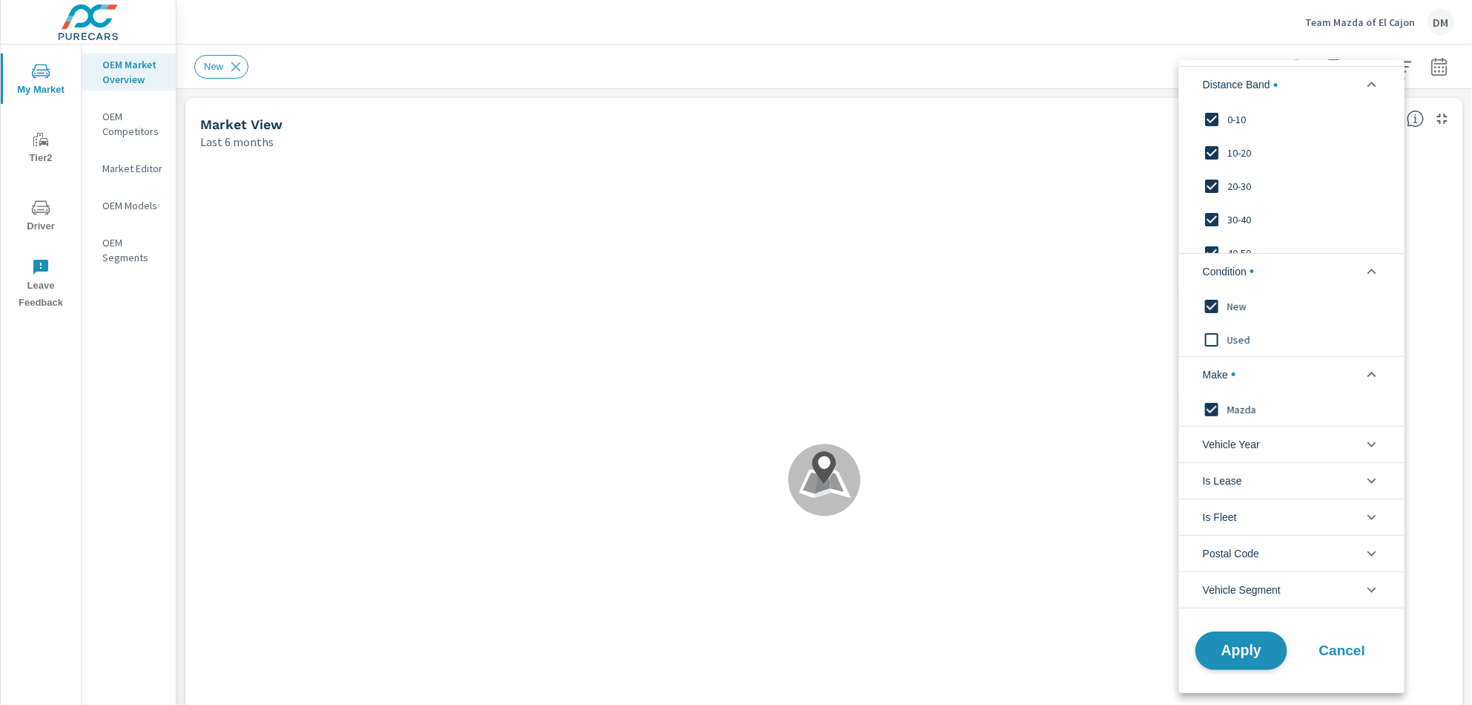
click at [1241, 651] on span "Apply" at bounding box center [1241, 650] width 61 height 14
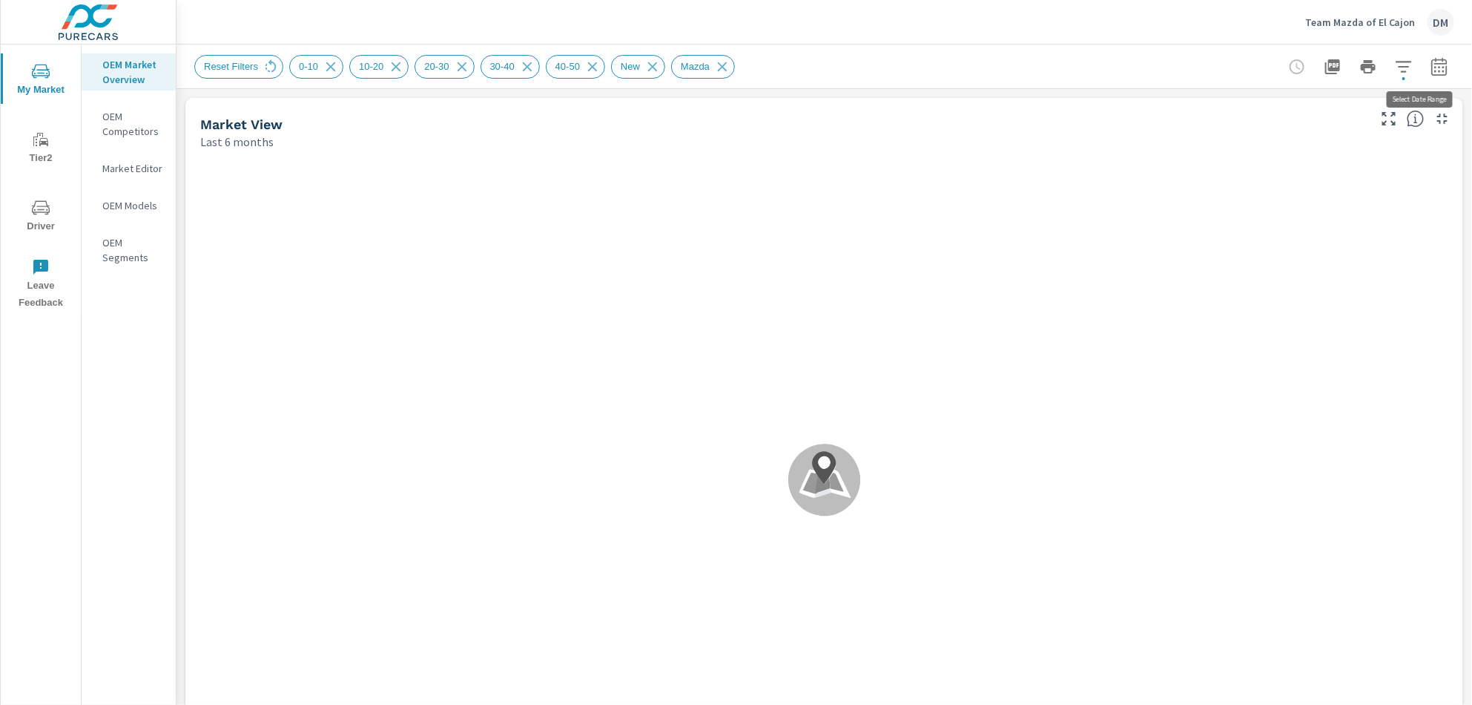
click at [1431, 58] on icon "button" at bounding box center [1440, 67] width 18 height 18
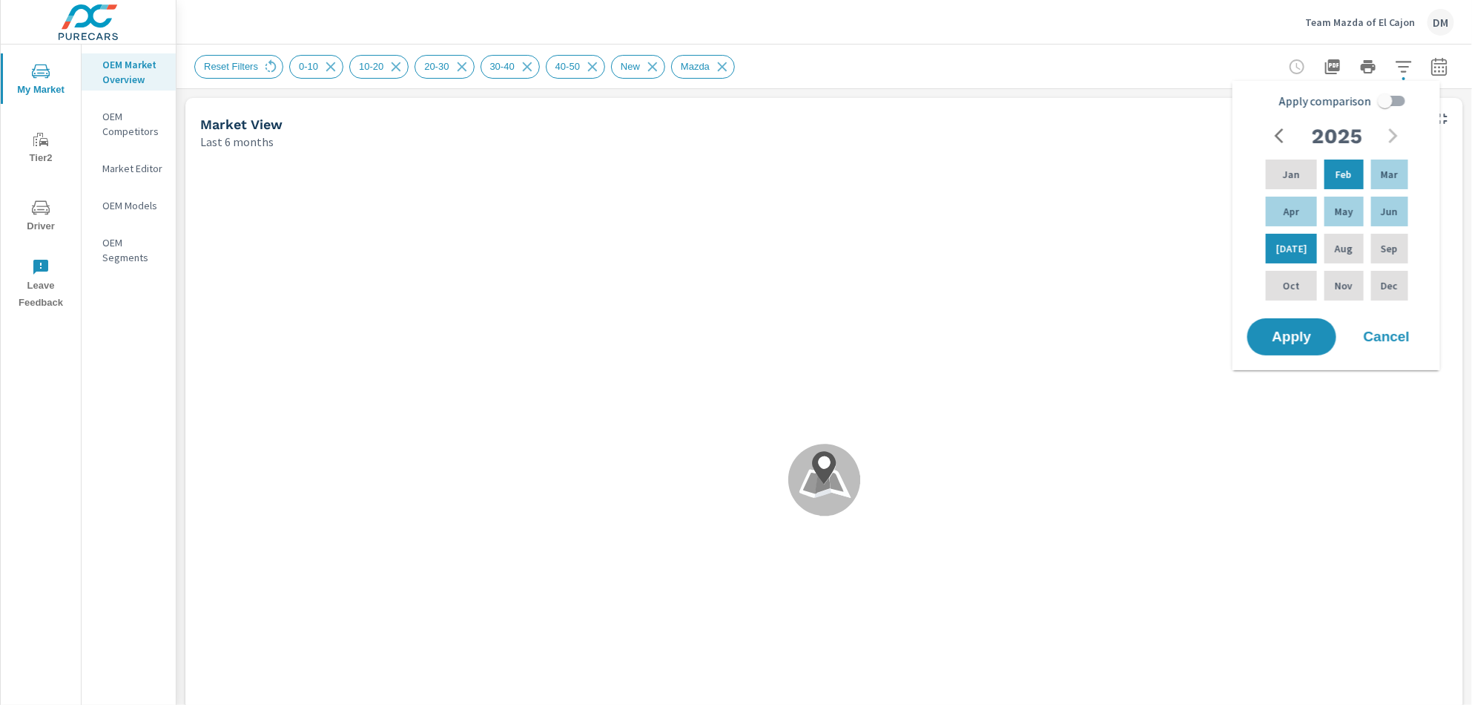
click at [1283, 131] on icon "button" at bounding box center [1284, 136] width 18 height 18
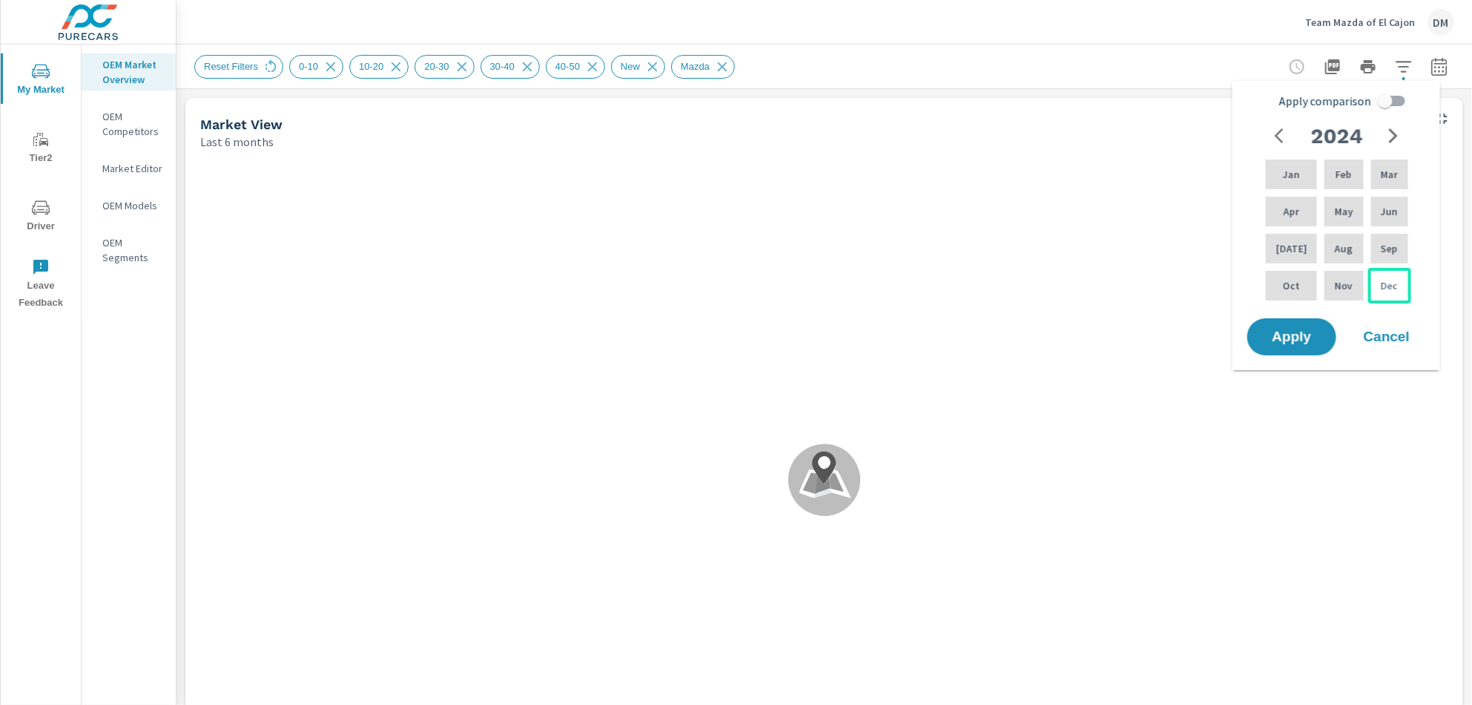
click at [1384, 282] on p "Dec" at bounding box center [1389, 285] width 17 height 15
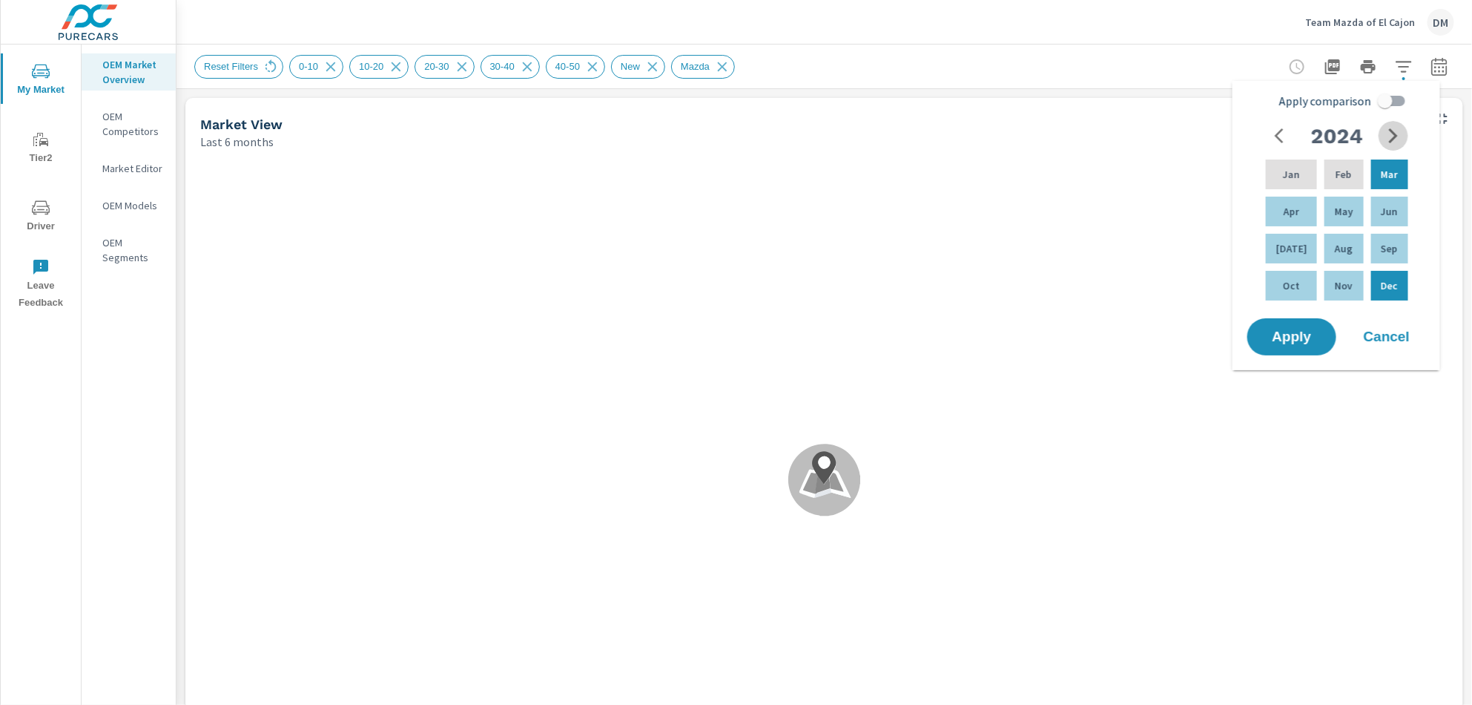
click at [1394, 139] on icon "button" at bounding box center [1393, 135] width 9 height 15
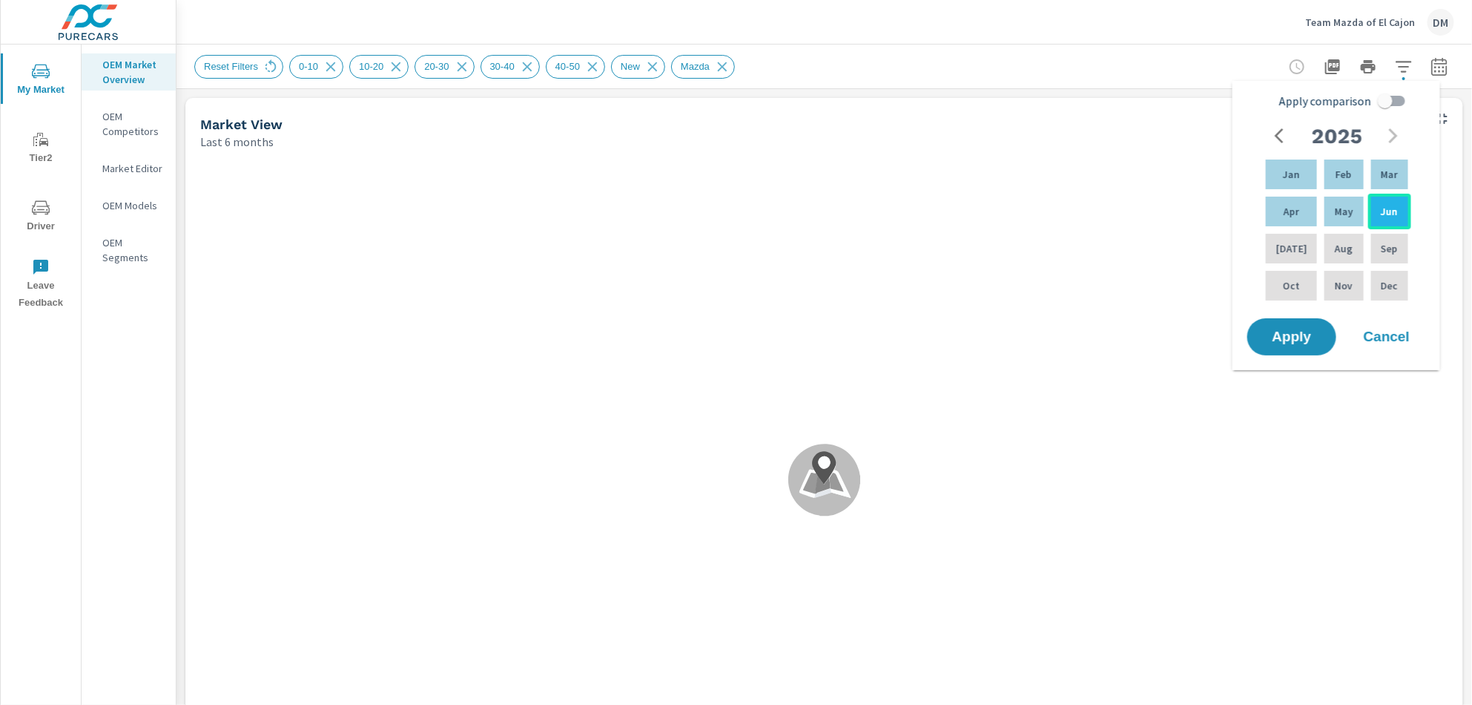
click at [1386, 211] on p "Jun" at bounding box center [1389, 211] width 17 height 15
click at [1284, 331] on span "Apply" at bounding box center [1292, 337] width 61 height 14
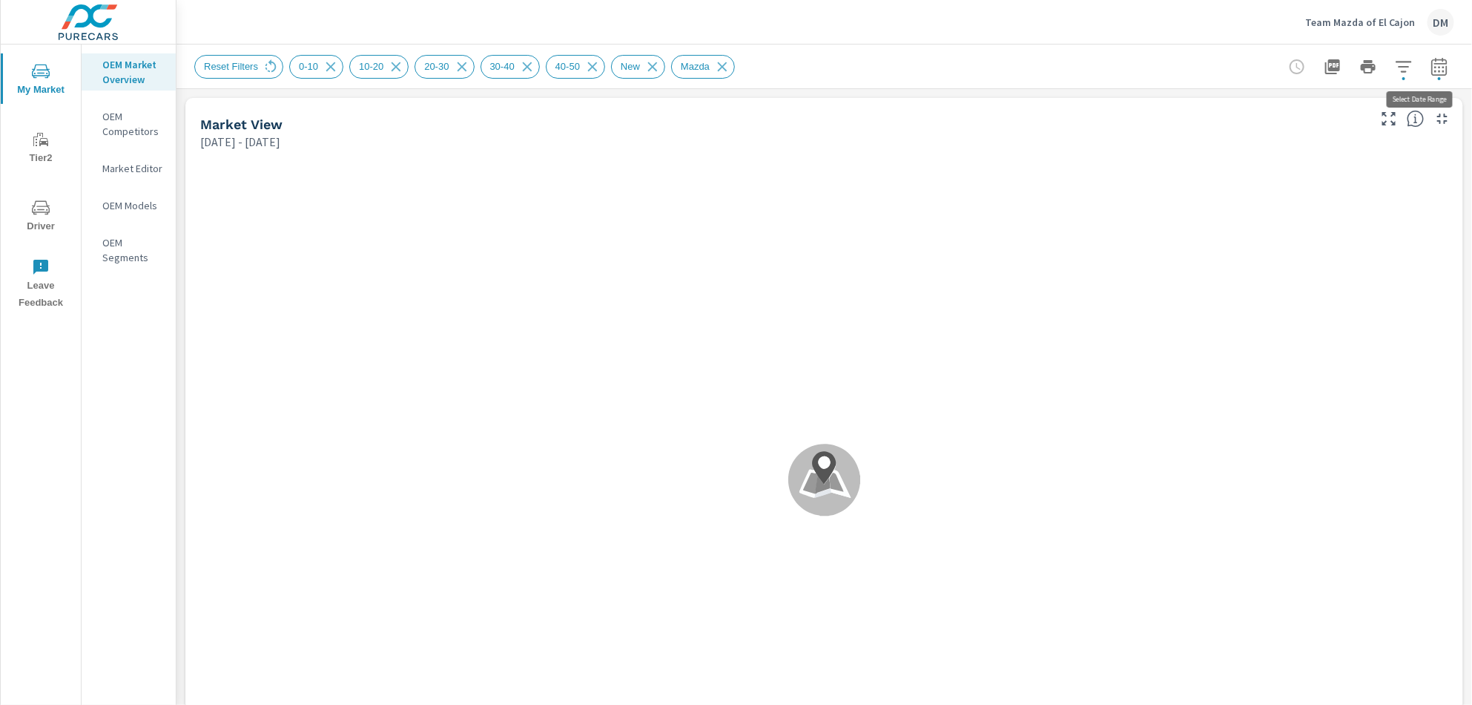
click at [1431, 68] on icon "button" at bounding box center [1440, 67] width 18 height 18
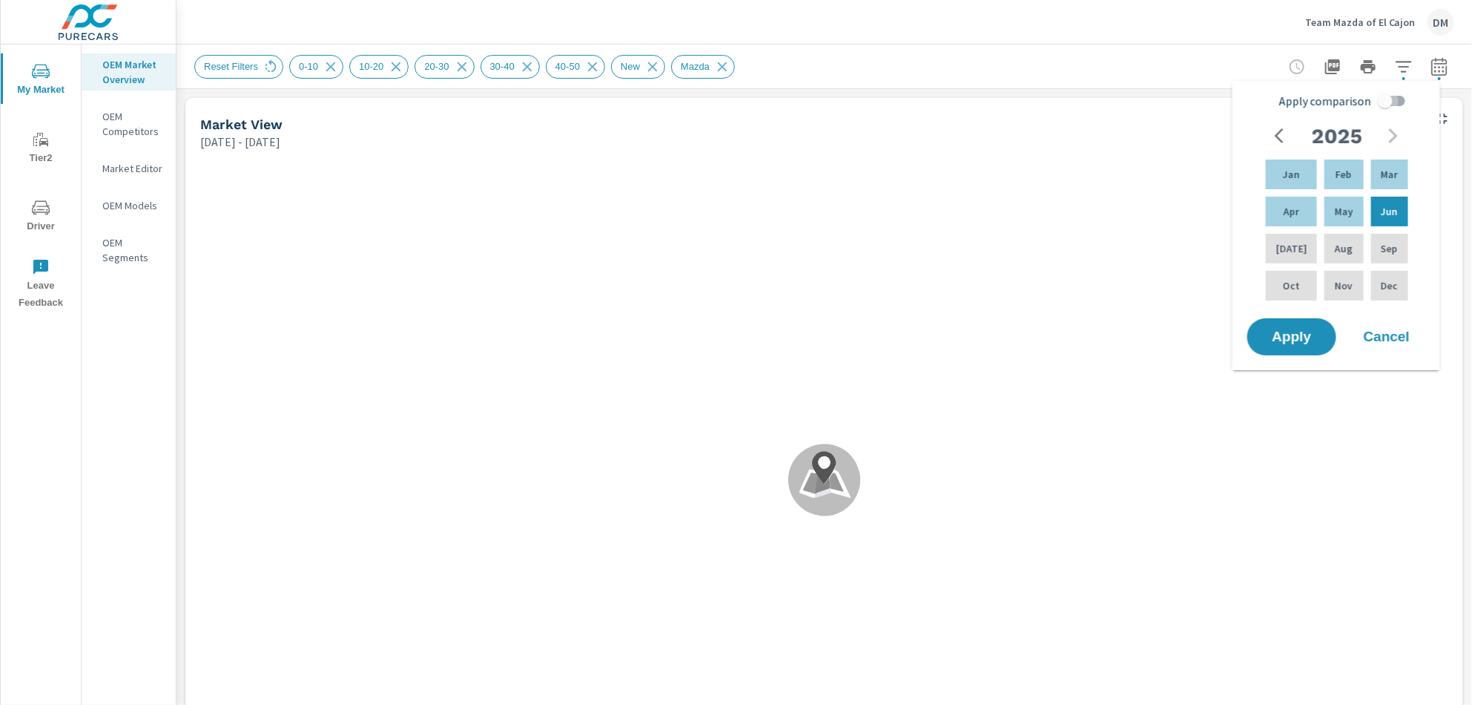
click at [1393, 98] on input "Apply comparison" at bounding box center [1385, 101] width 85 height 28
checkbox input "true"
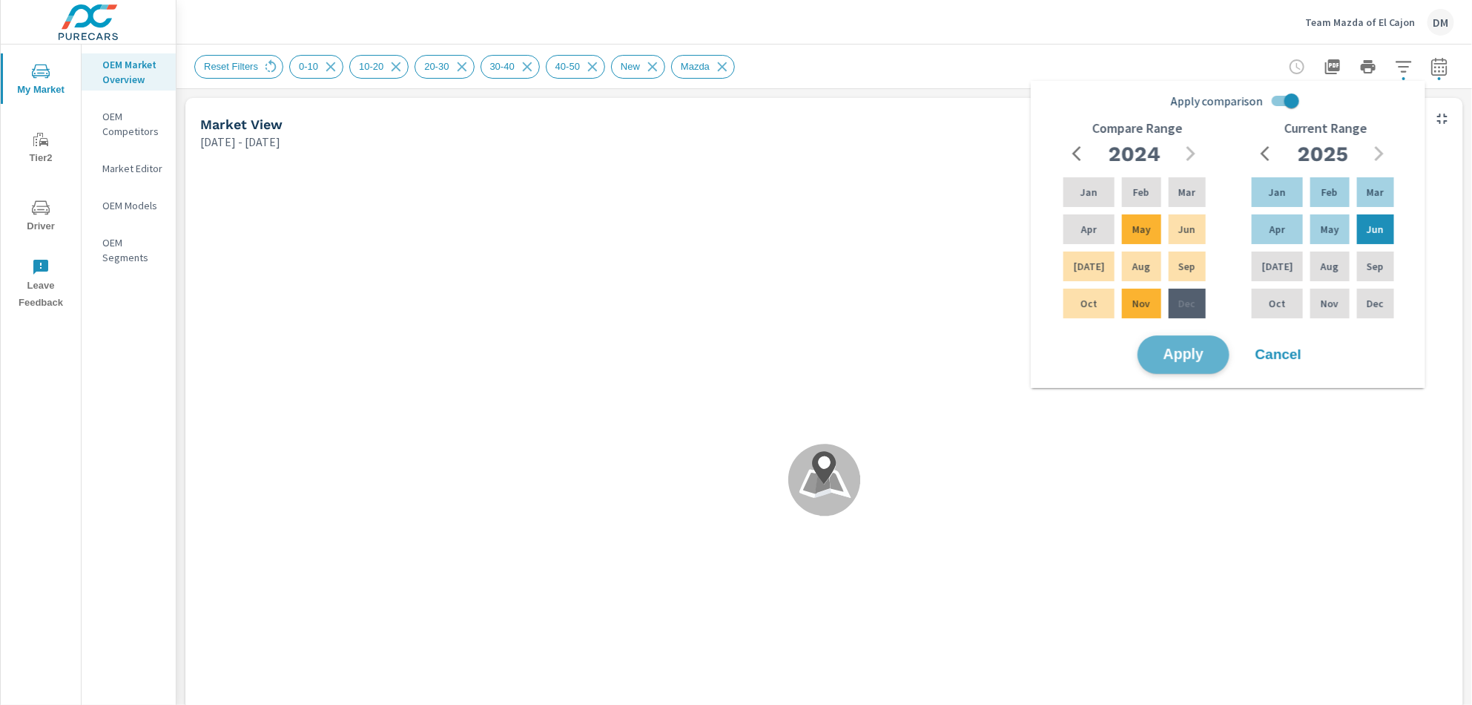
click at [1174, 358] on span "Apply" at bounding box center [1183, 355] width 61 height 14
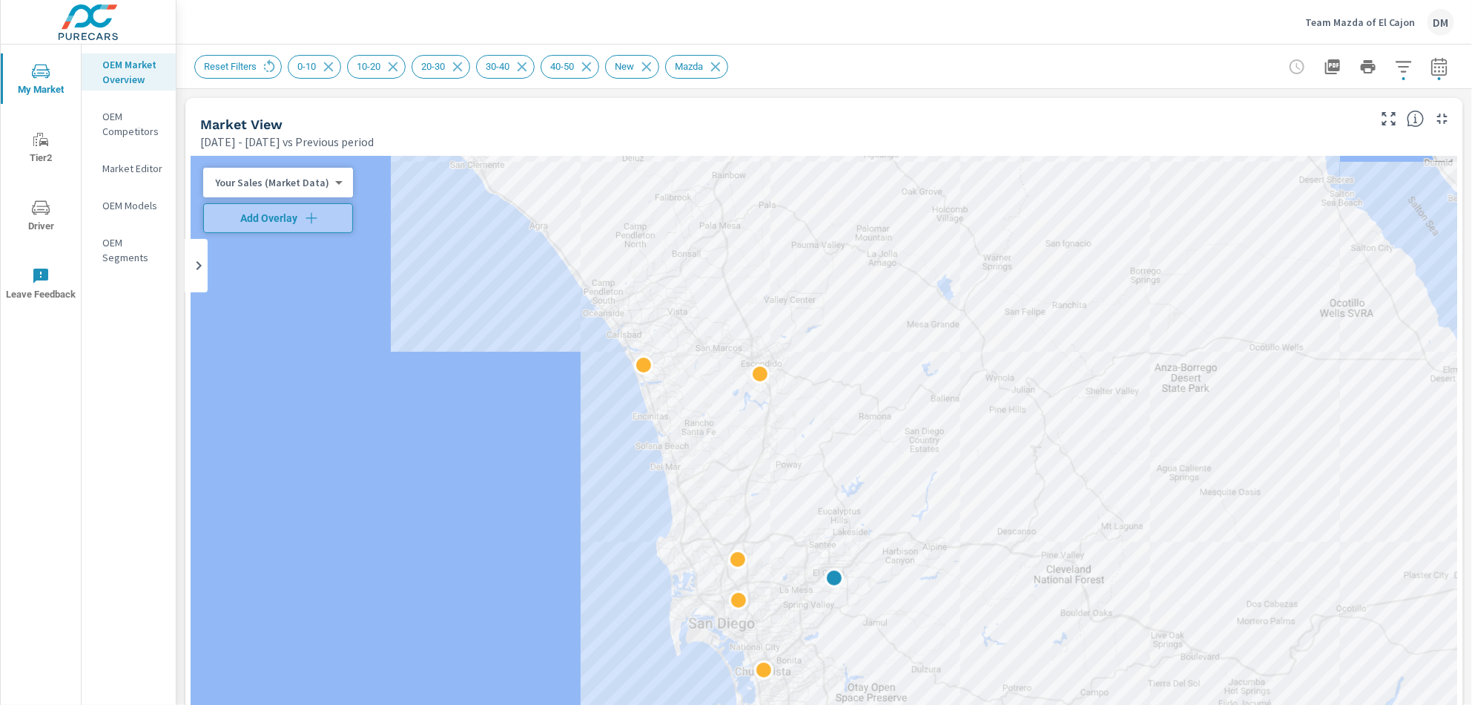
click at [302, 180] on body "My Market Tier2 Driver Leave Feedback OEM Market Overview OEM Competitors Marke…" at bounding box center [736, 352] width 1472 height 705
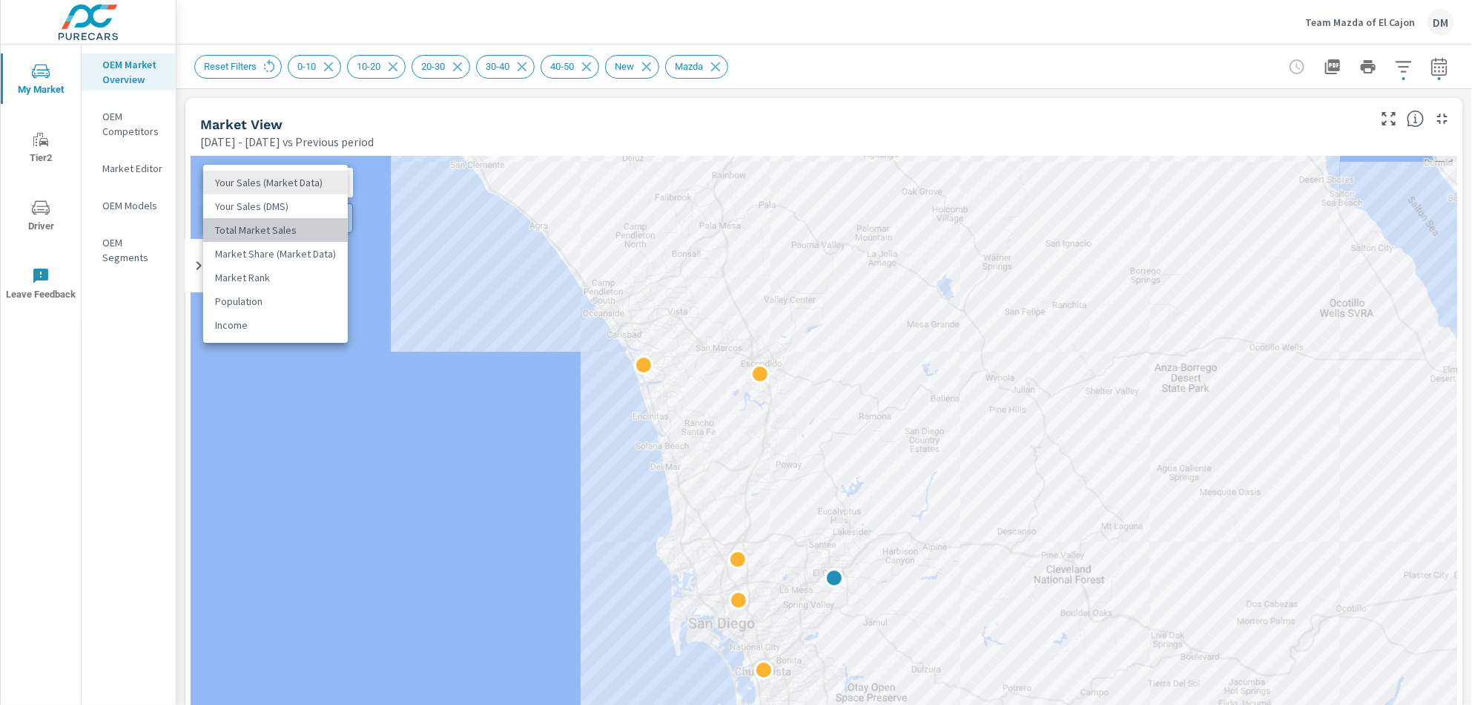
click at [286, 227] on li "Total Market Sales" at bounding box center [275, 230] width 145 height 24
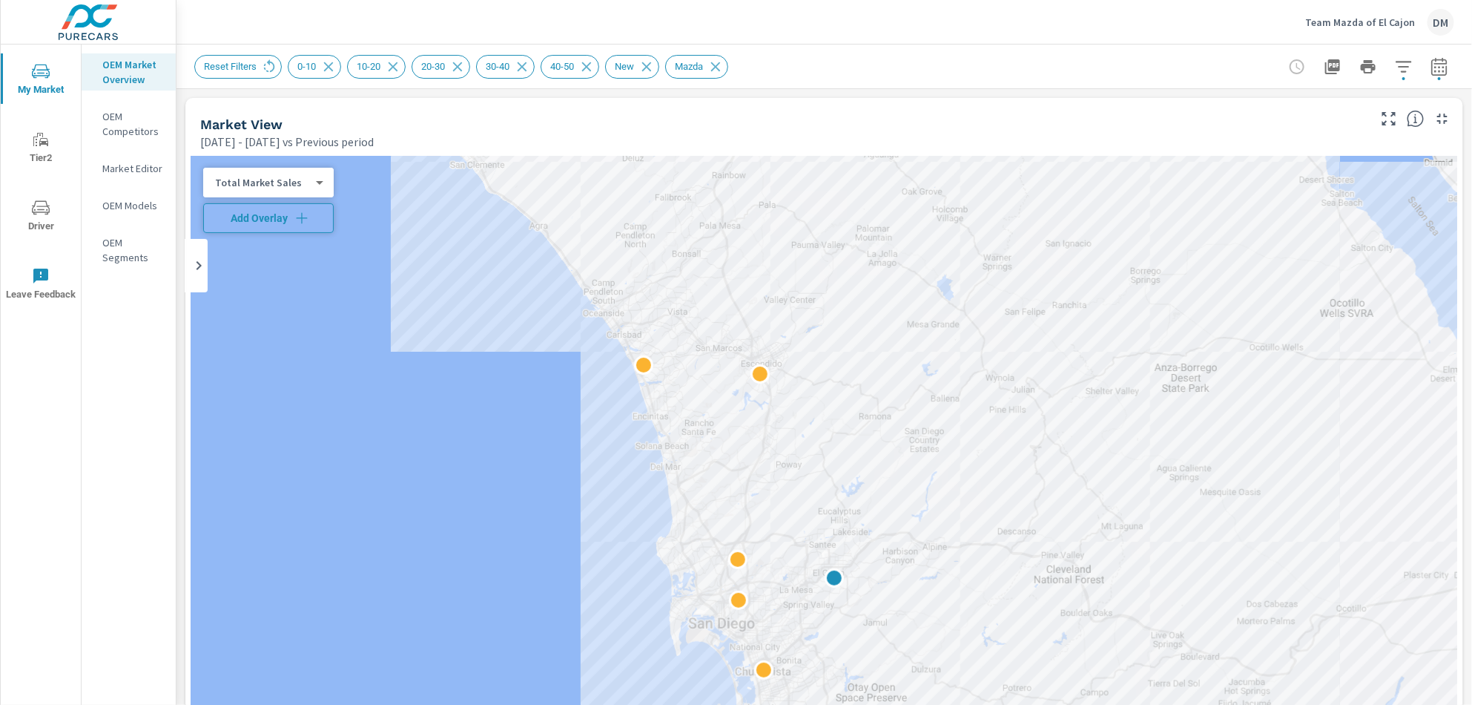
click at [286, 222] on span "Add Overlay" at bounding box center [268, 218] width 117 height 15
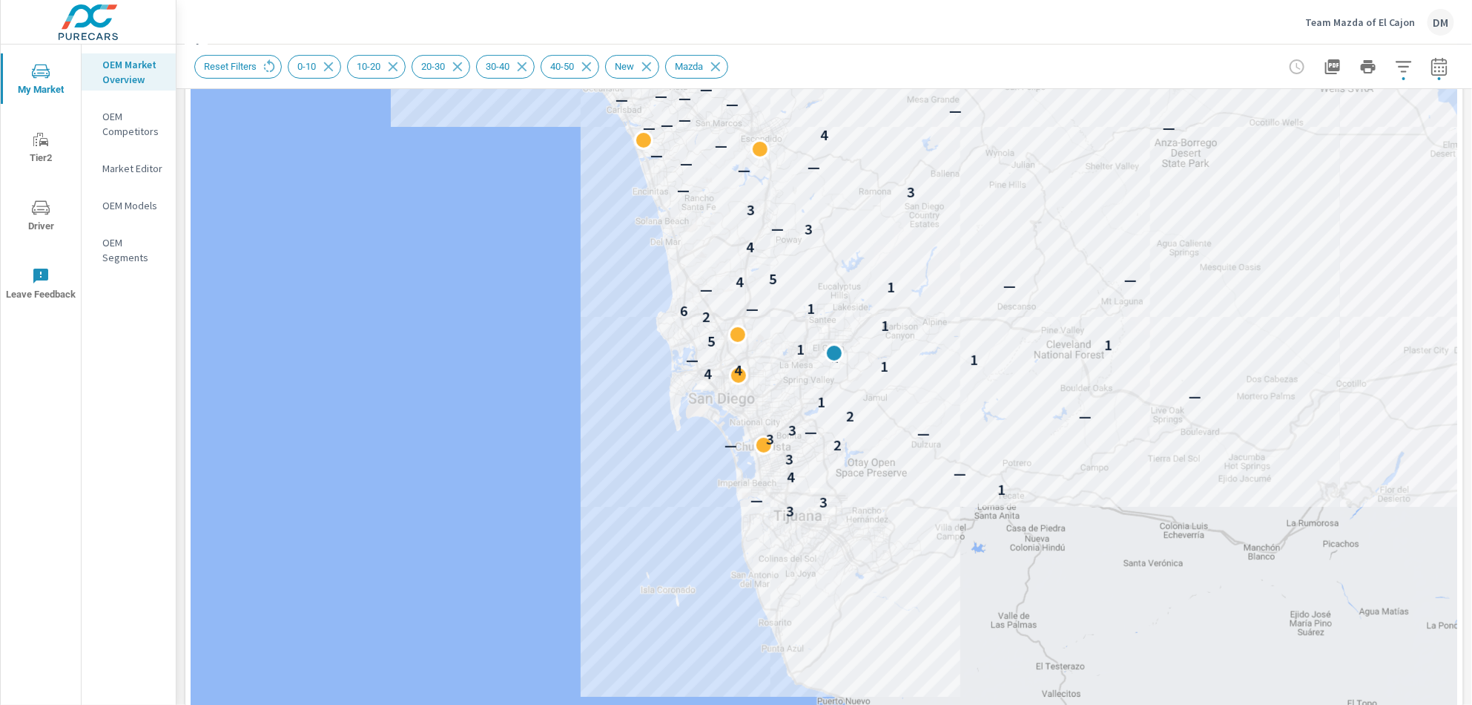
scroll to position [194, 0]
